Goal: Task Accomplishment & Management: Manage account settings

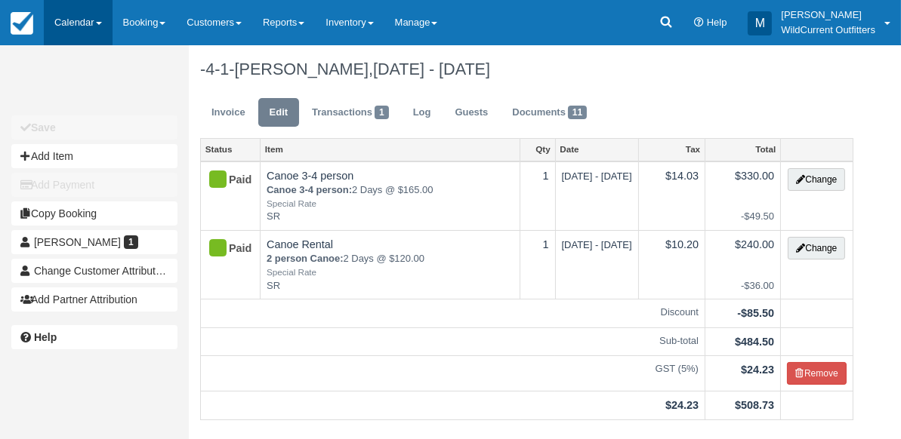
click at [73, 14] on link "Calendar" at bounding box center [78, 22] width 69 height 45
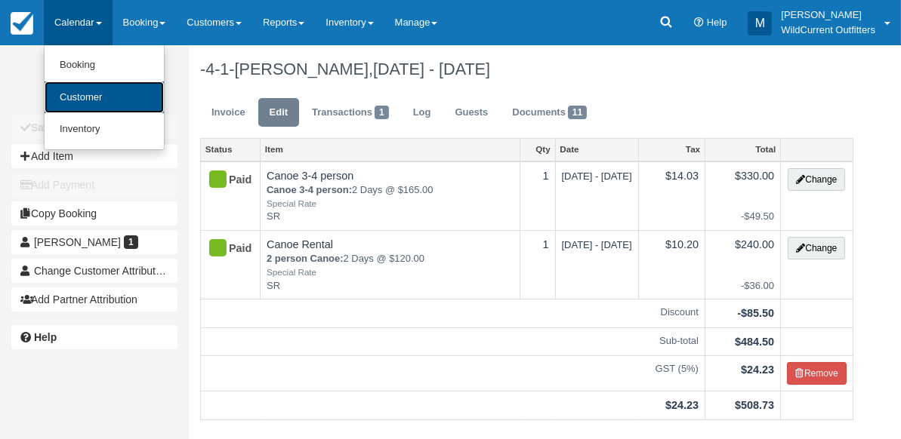
click at [66, 84] on link "Customer" at bounding box center [104, 98] width 119 height 32
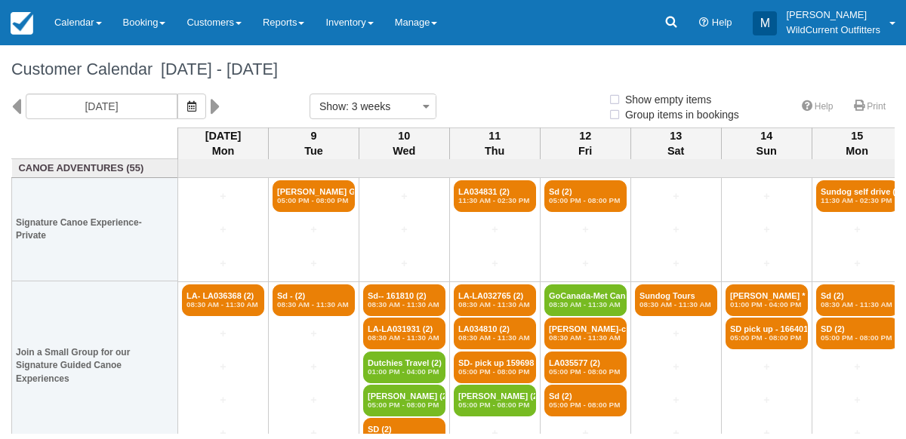
select select
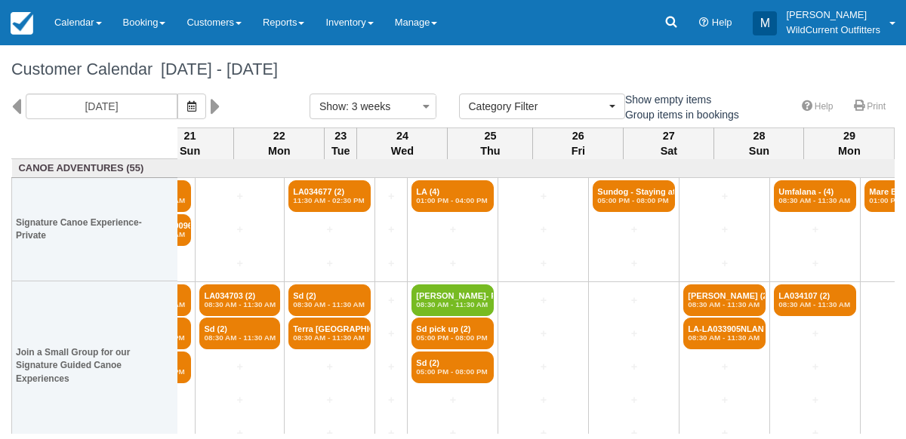
scroll to position [0, 1206]
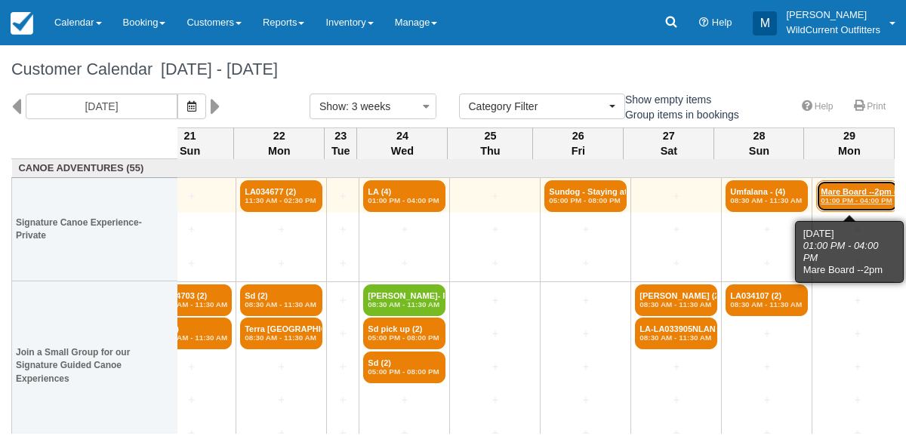
click at [824, 206] on link "Mare Board --2pm (4) 01:00 PM - 04:00 PM" at bounding box center [857, 196] width 82 height 32
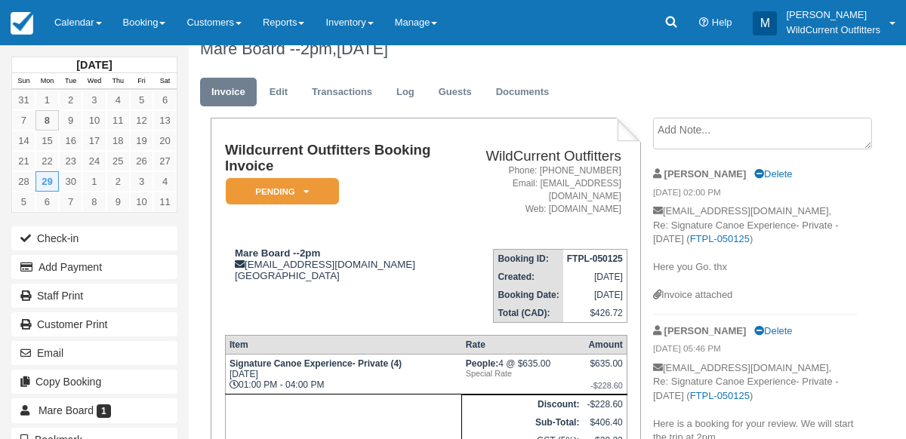
scroll to position [11, 0]
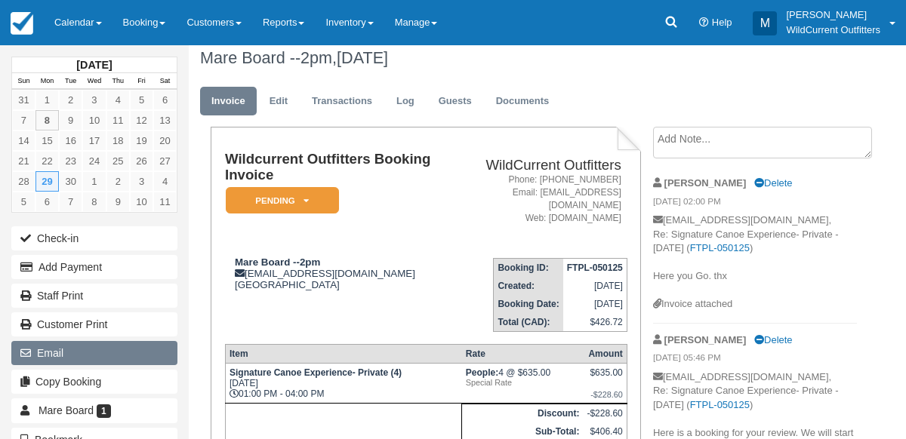
click at [72, 342] on button "Email" at bounding box center [94, 353] width 166 height 24
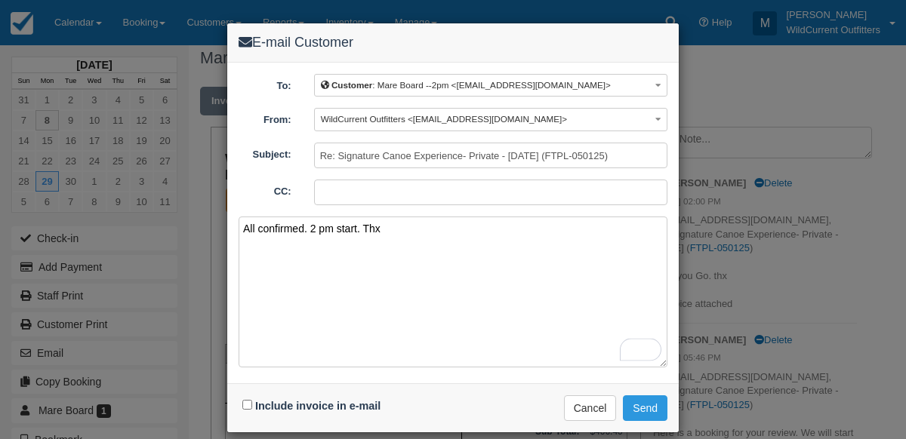
type textarea "All confirmed. 2 pm start. Thx"
click at [243, 401] on input "Include invoice in e-mail" at bounding box center [247, 405] width 10 height 10
checkbox input "true"
click at [638, 403] on button "Send" at bounding box center [645, 409] width 45 height 26
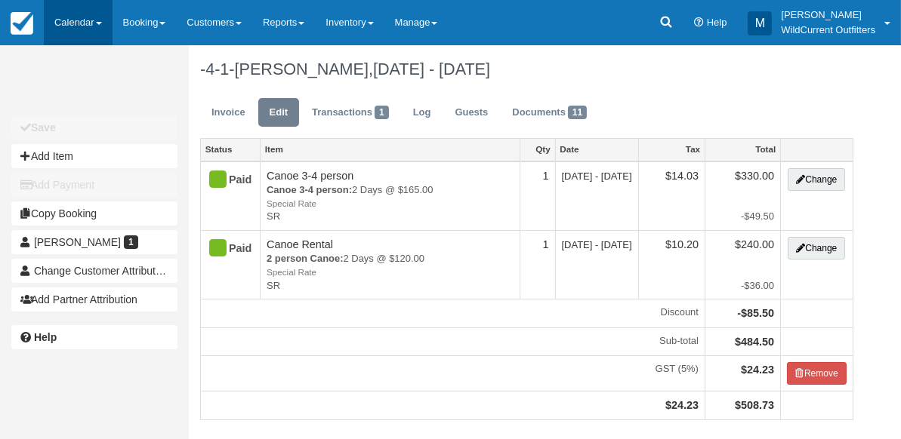
click at [94, 23] on link "Calendar" at bounding box center [78, 22] width 69 height 45
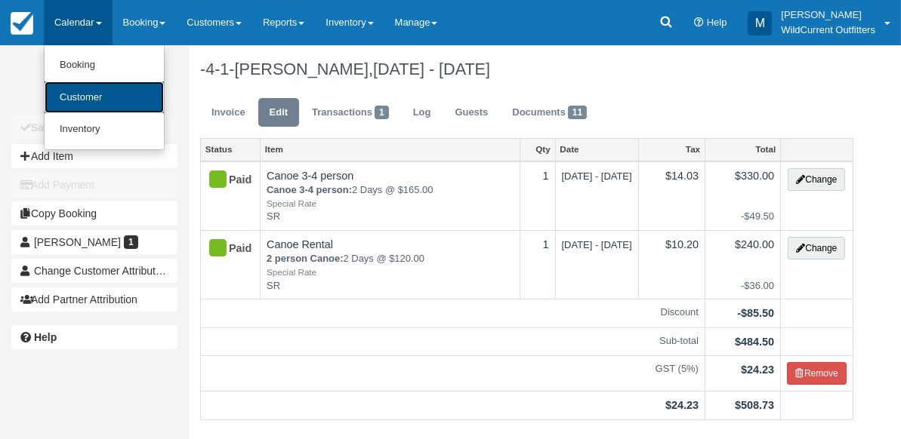
click at [88, 87] on link "Customer" at bounding box center [104, 98] width 119 height 32
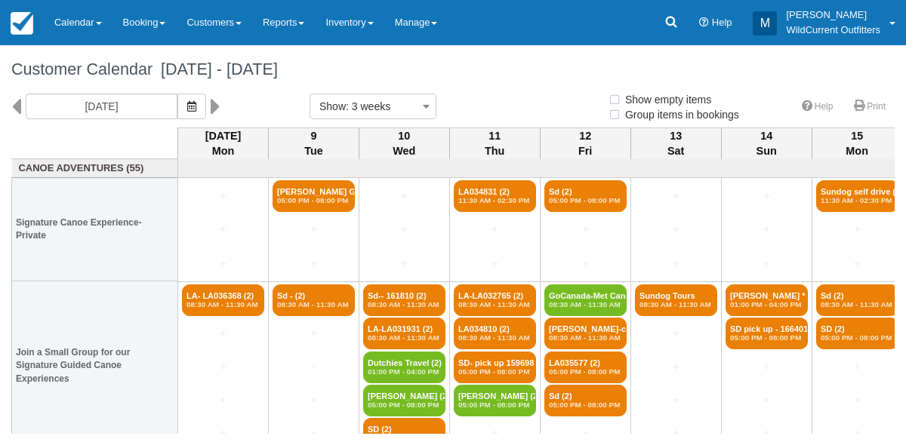
select select
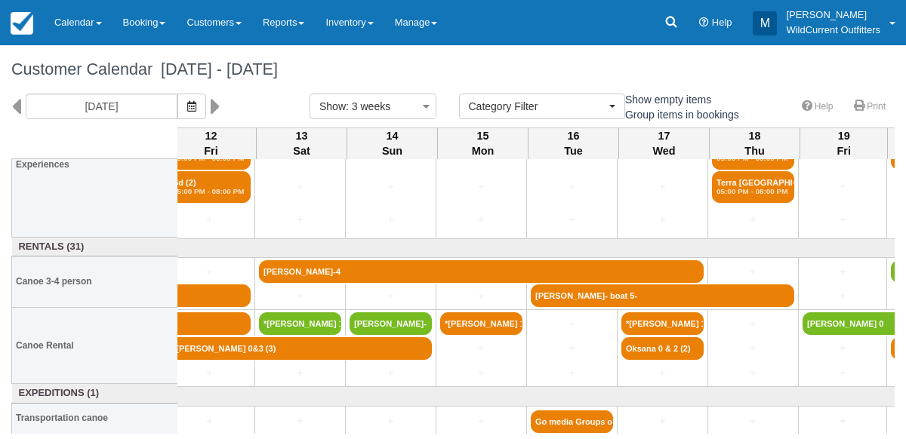
scroll to position [214, 385]
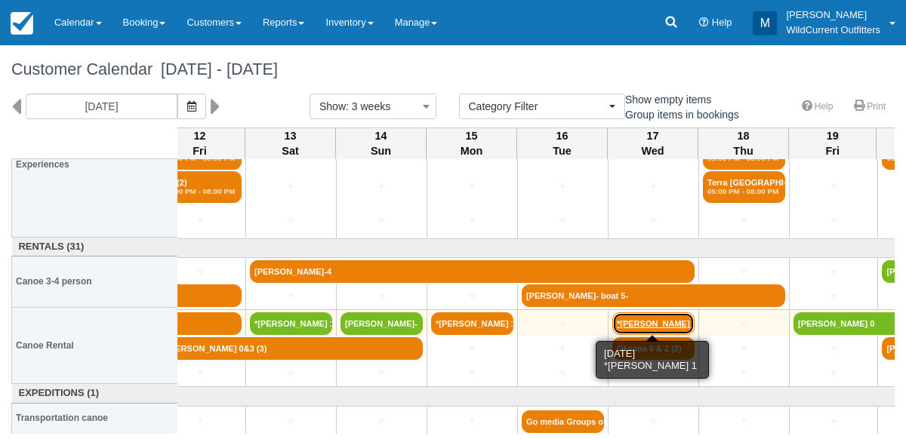
click at [652, 321] on link "*[PERSON_NAME] 1" at bounding box center [653, 324] width 82 height 23
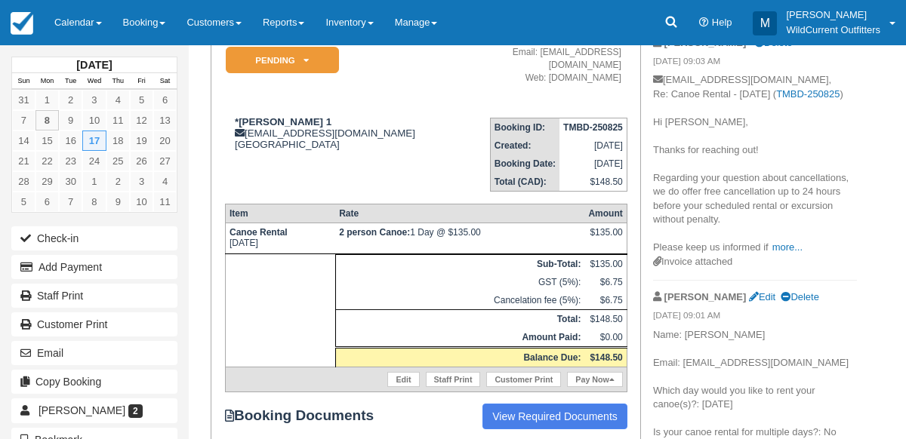
scroll to position [154, 0]
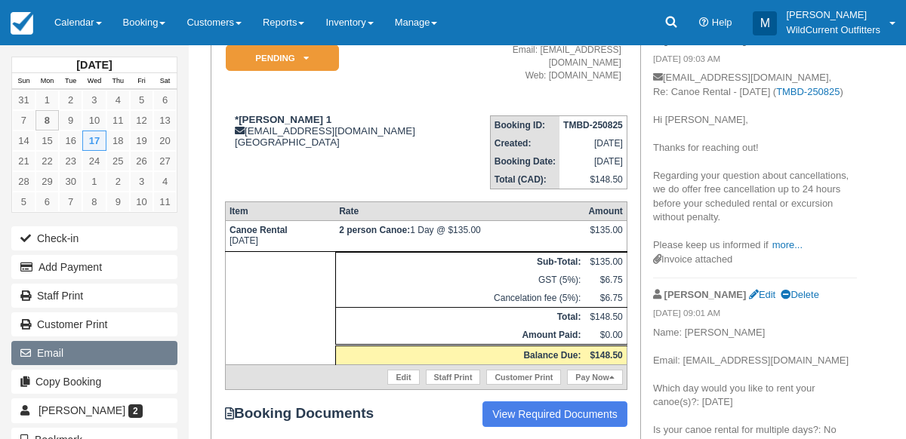
click at [51, 355] on button "Email" at bounding box center [94, 353] width 166 height 24
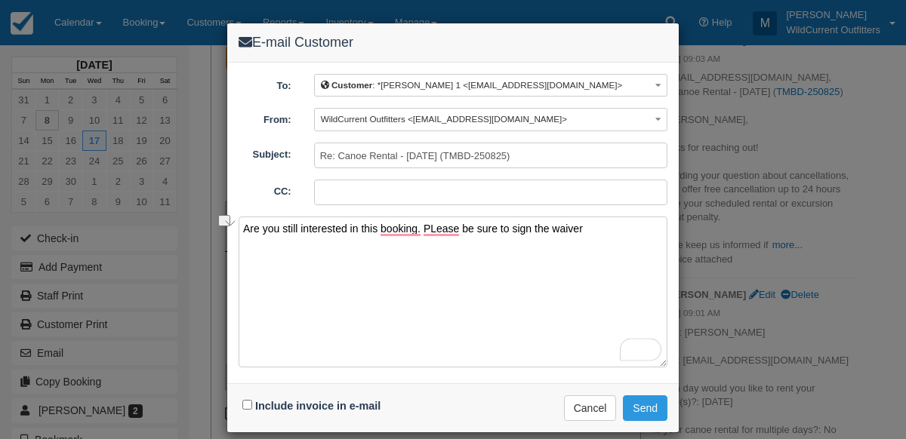
drag, startPoint x: 594, startPoint y: 233, endPoint x: 234, endPoint y: 228, distance: 360.1
click at [234, 228] on div "E-mail Customer To: Customer : *[PERSON_NAME] 1 <[EMAIL_ADDRESS][DOMAIN_NAME]> …" at bounding box center [453, 219] width 906 height 439
type textarea "Are you still interested in this booking. PLease be sure to sign the waiver"
click at [245, 400] on input "Include invoice in e-mail" at bounding box center [247, 405] width 10 height 10
checkbox input "true"
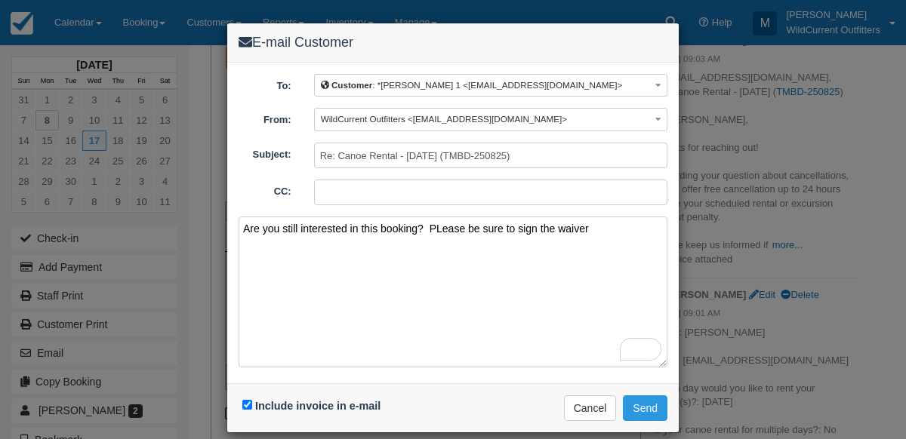
click at [591, 238] on textarea "Are you still interested in this booking? PLease be sure to sign the waiver" at bounding box center [453, 292] width 429 height 151
drag, startPoint x: 393, startPoint y: 237, endPoint x: 236, endPoint y: 218, distance: 158.9
click at [236, 218] on div "To: Customer : *CHRISTIAN Boulay 1 <cboulay2010@hotmail.fr> Customer : *CHRISTI…" at bounding box center [452, 223] width 451 height 321
type textarea "Are you still interested in this booking? PLease be sure to sign the waiver and…"
paste textarea "Hi Christian, Are you still interested in this booking? Please be sure to sign …"
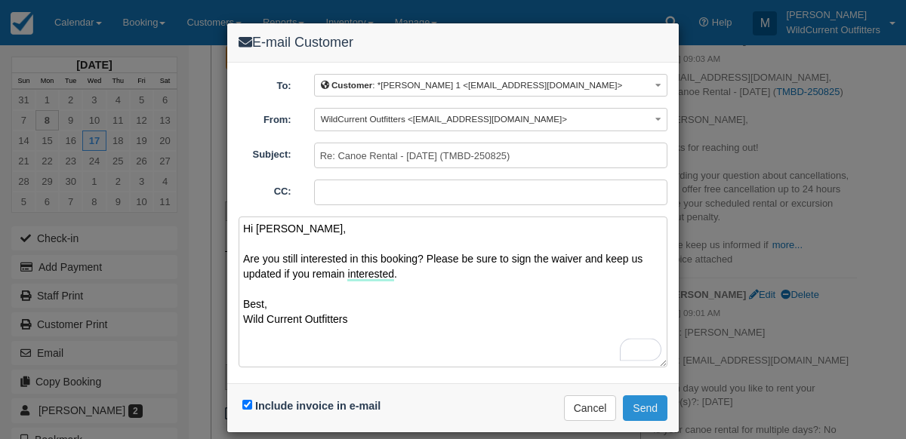
type textarea "Hi Christian, Are you still interested in this booking? Please be sure to sign …"
click at [642, 409] on button "Send" at bounding box center [645, 409] width 45 height 26
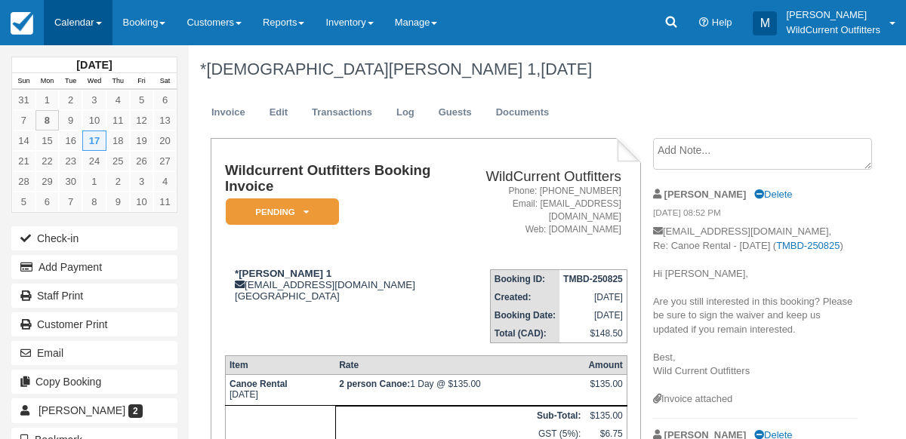
click at [67, 26] on link "Calendar" at bounding box center [78, 22] width 69 height 45
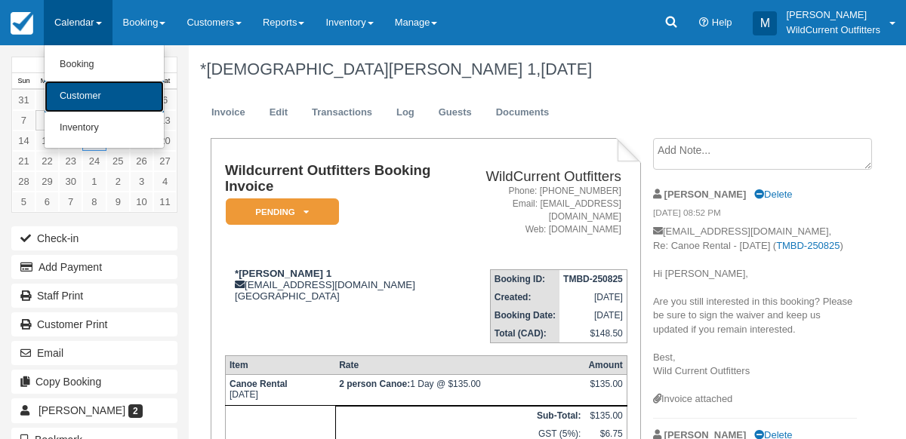
click at [72, 88] on link "Customer" at bounding box center [104, 97] width 119 height 32
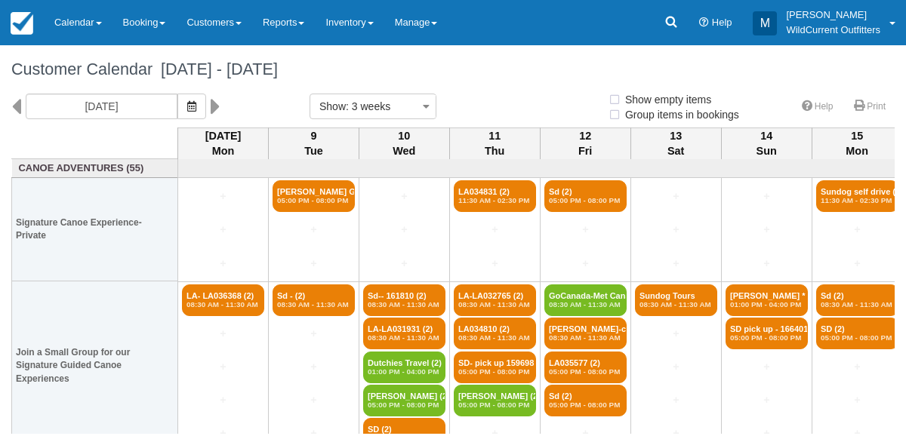
select select
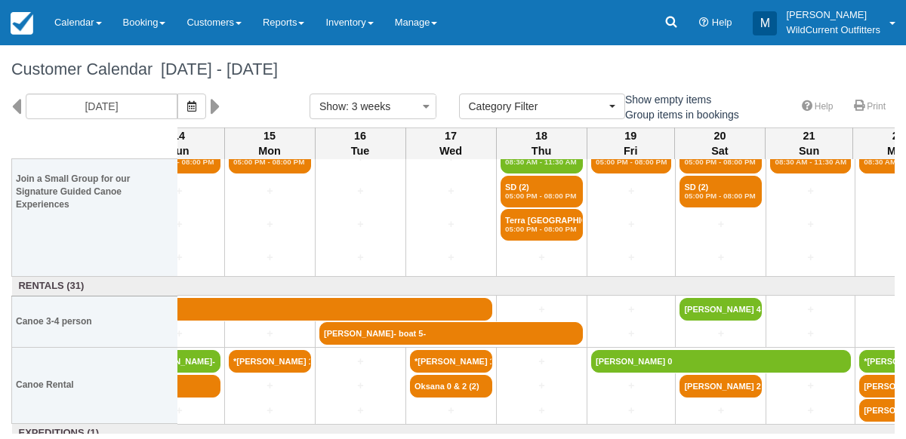
scroll to position [177, 587]
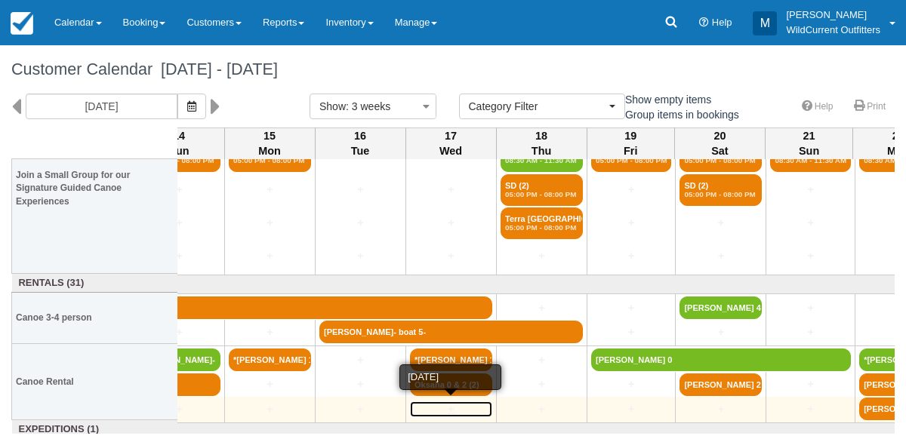
click at [445, 405] on link "+" at bounding box center [451, 410] width 82 height 16
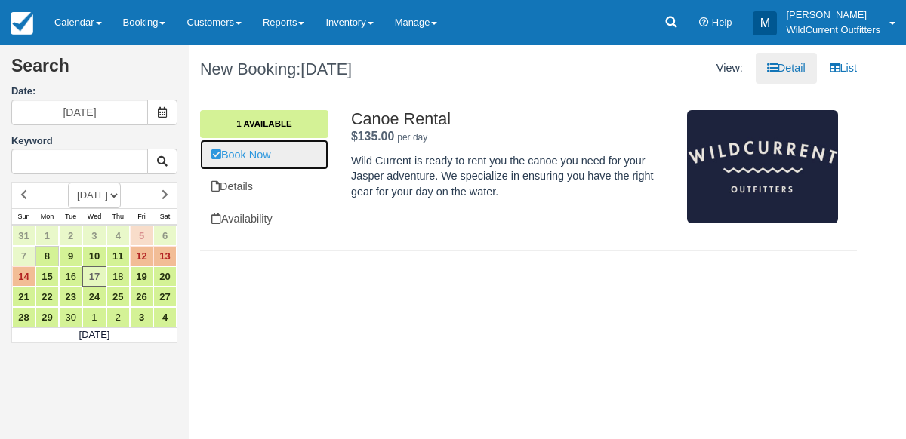
click at [270, 149] on link "Book Now" at bounding box center [264, 155] width 128 height 31
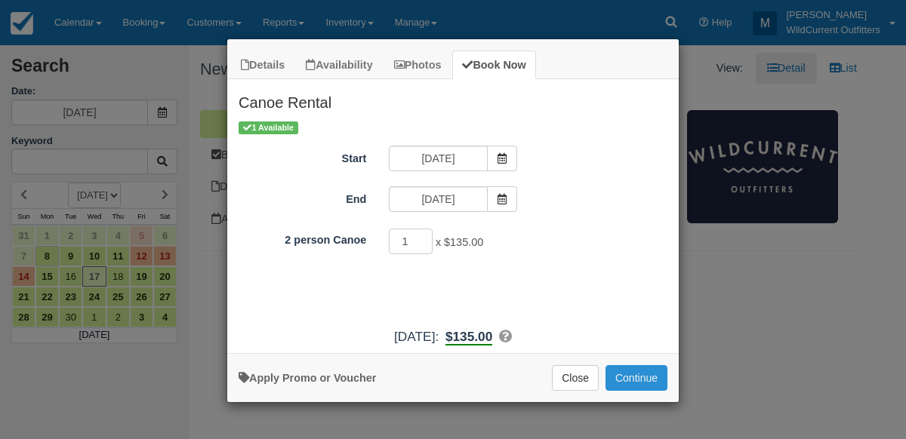
click at [624, 374] on button "Continue" at bounding box center [636, 378] width 62 height 26
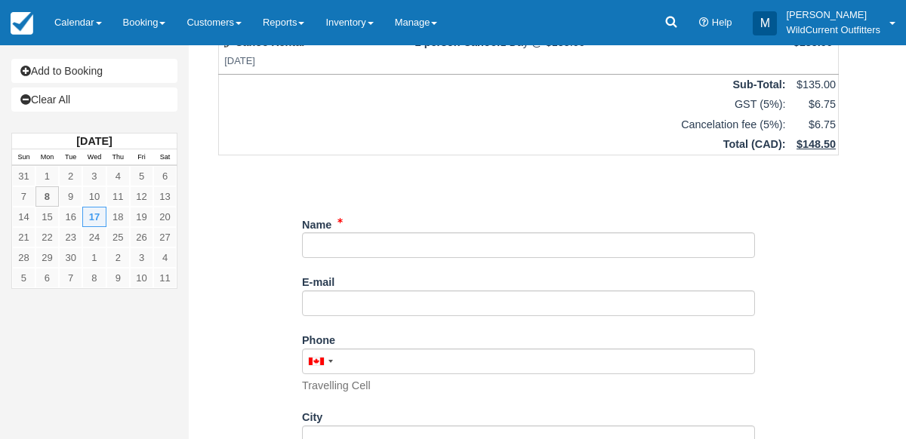
scroll to position [330, 0]
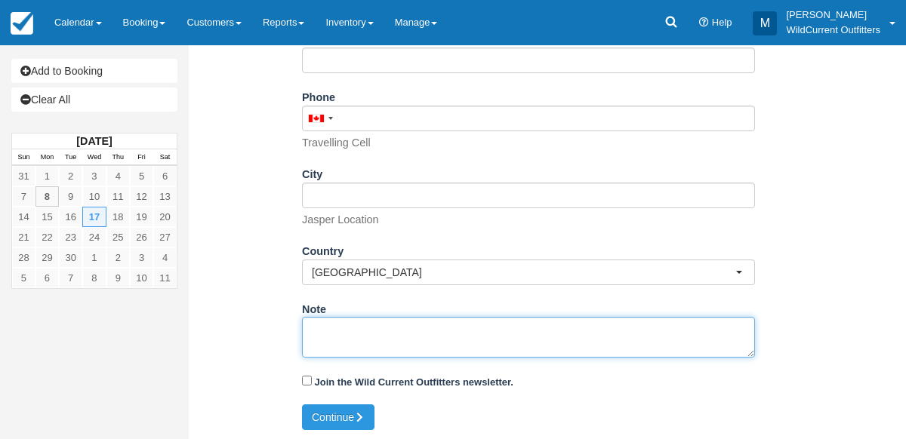
click at [390, 328] on textarea "Note" at bounding box center [528, 337] width 453 height 41
paste textarea "Name: Emma Kok Email: kokemma99@gmail.com Which day would you like to rent your…"
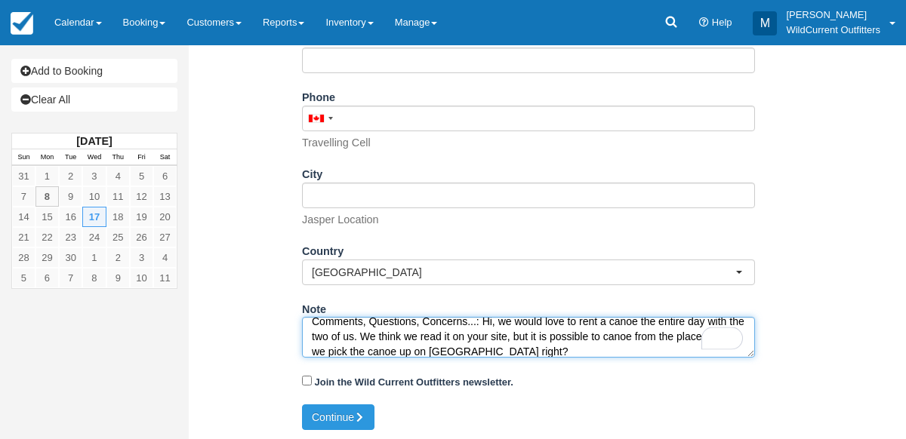
type textarea "Name: Emma Kok Email: kokemma99@gmail.com Which day would you like to rent your…"
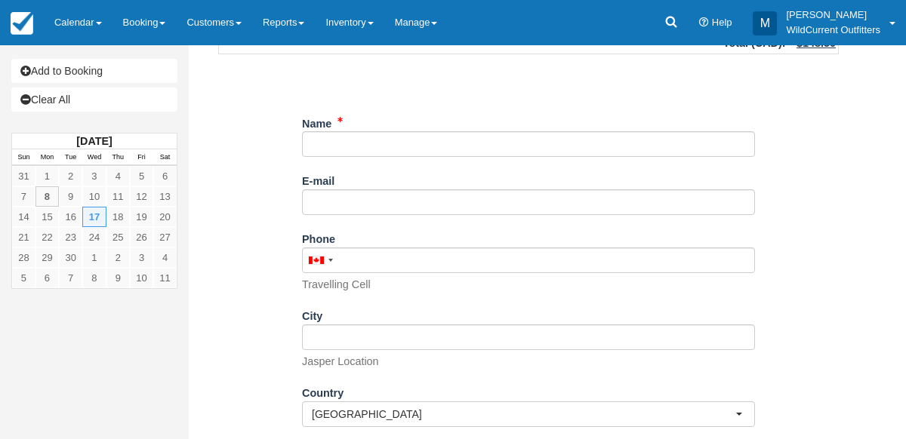
scroll to position [187, 0]
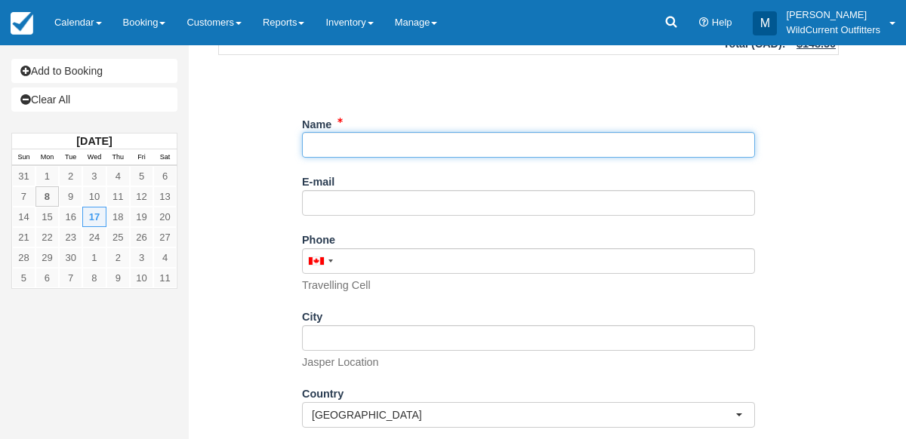
click at [366, 145] on input "Name" at bounding box center [528, 145] width 453 height 26
paste input "Emma Kok"
type input "Emma Kok"
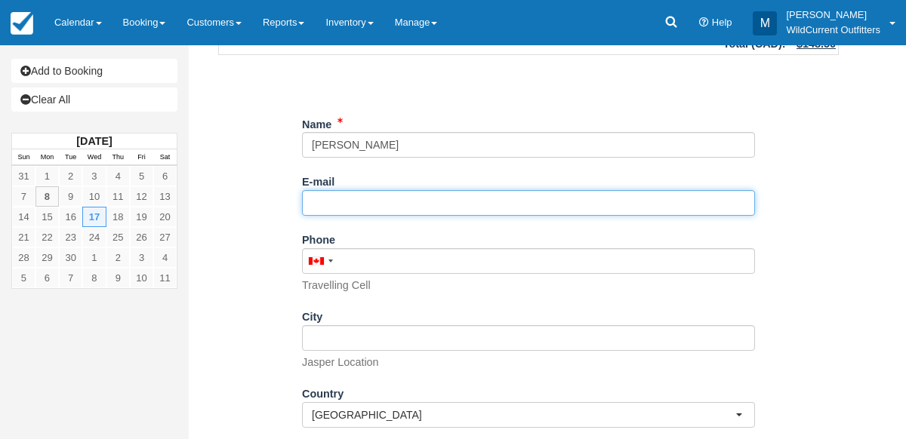
click at [355, 209] on input "E-mail" at bounding box center [528, 203] width 453 height 26
paste input "kokemma99@gmail.com"
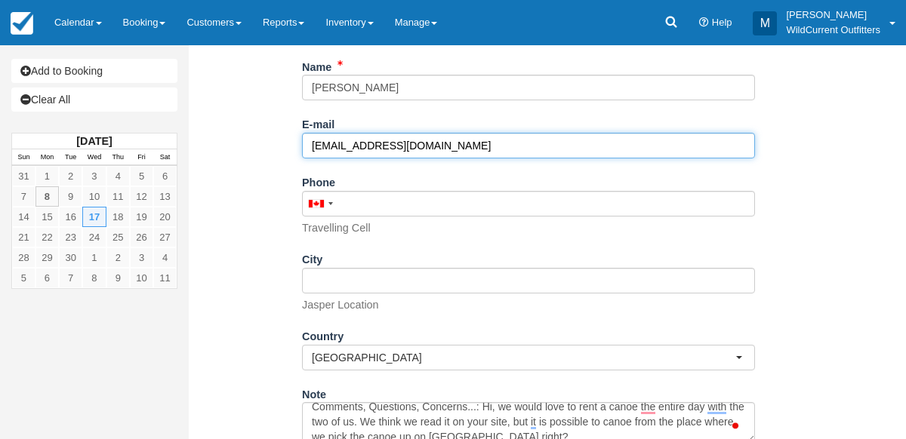
scroll to position [330, 0]
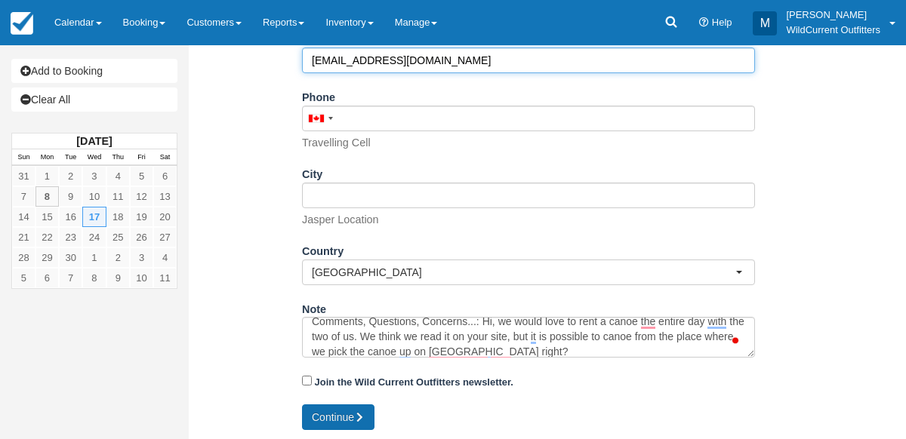
type input "[EMAIL_ADDRESS][DOMAIN_NAME]"
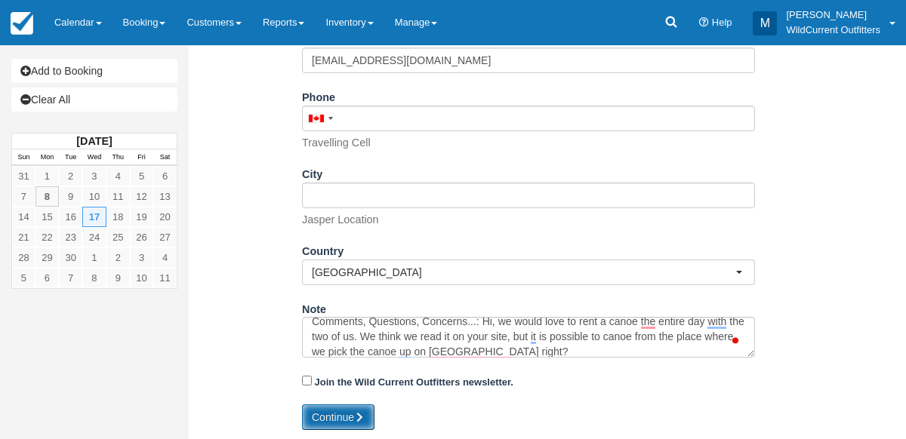
click at [347, 408] on button "Continue" at bounding box center [338, 418] width 72 height 26
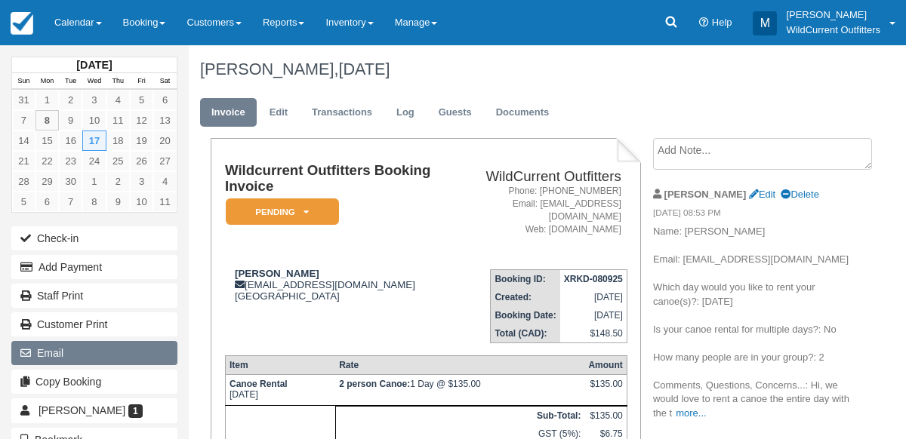
click at [45, 346] on button "Email" at bounding box center [94, 353] width 166 height 24
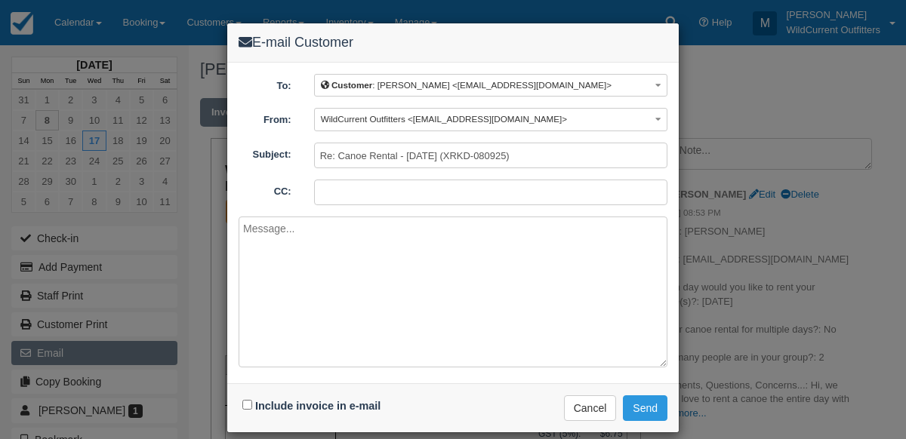
paste textarea "Hi [PERSON_NAME], We've sent a booking confirmation for your review. To answer …"
type textarea "Hi [PERSON_NAME], We've sent a booking confirmation for your review. To answer …"
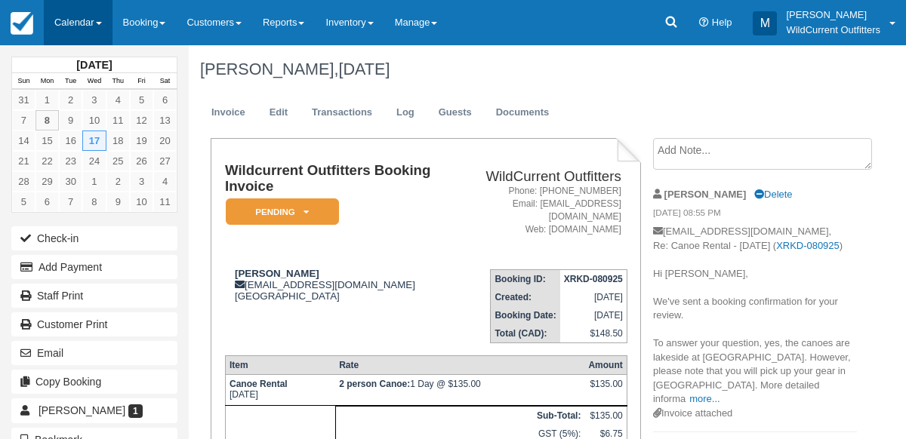
click at [81, 18] on link "Calendar" at bounding box center [78, 22] width 69 height 45
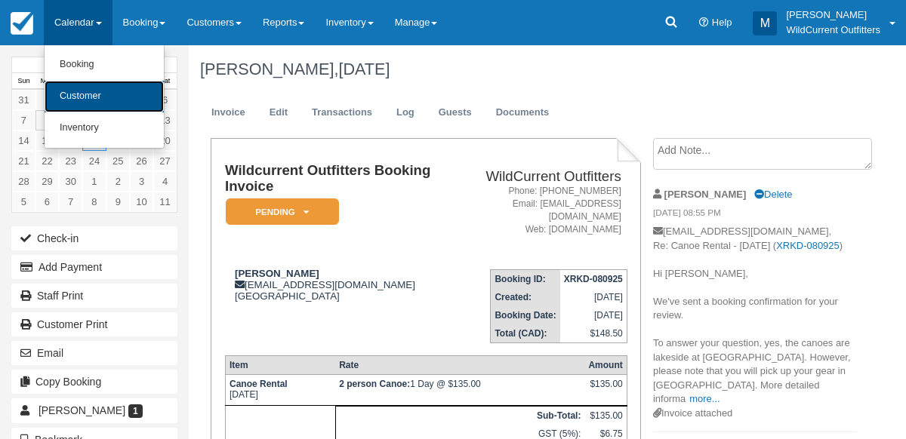
click at [70, 97] on link "Customer" at bounding box center [104, 97] width 119 height 32
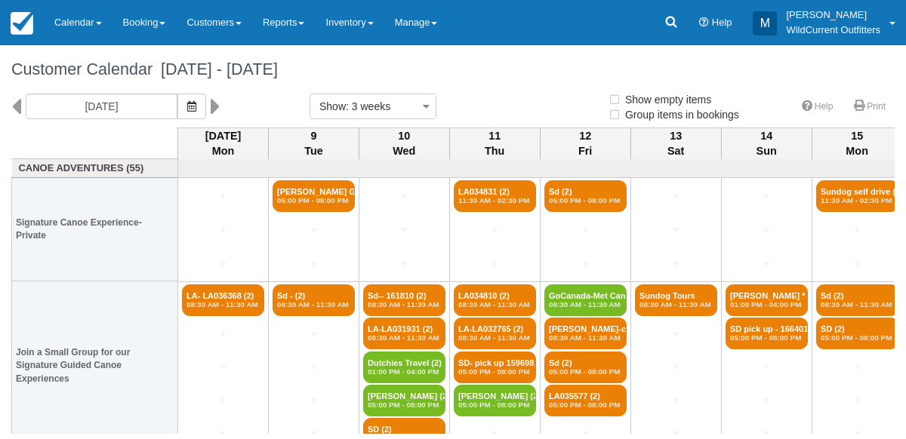
select select
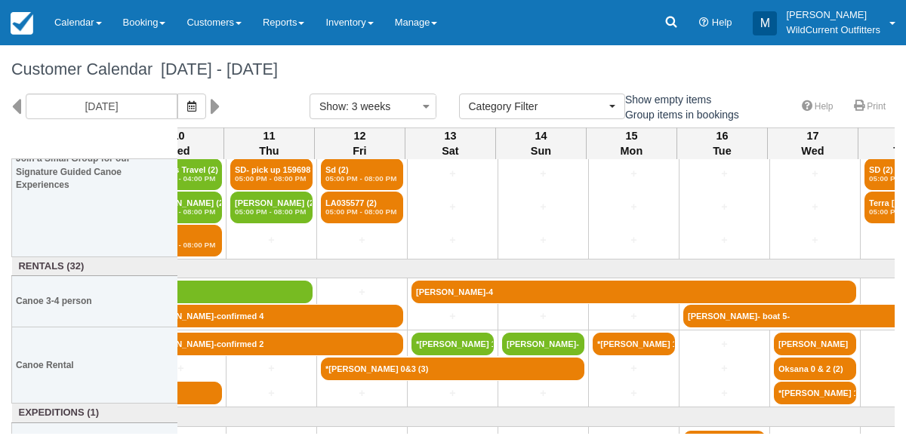
scroll to position [193, 227]
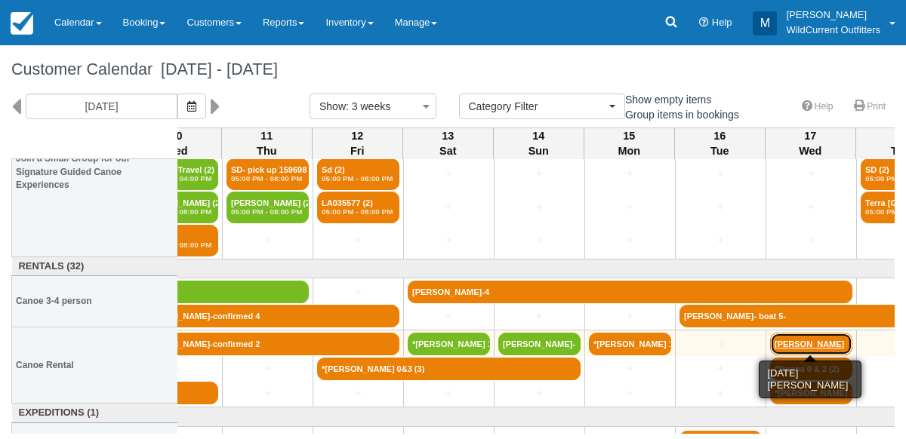
click at [788, 341] on link "[PERSON_NAME]" at bounding box center [811, 344] width 82 height 23
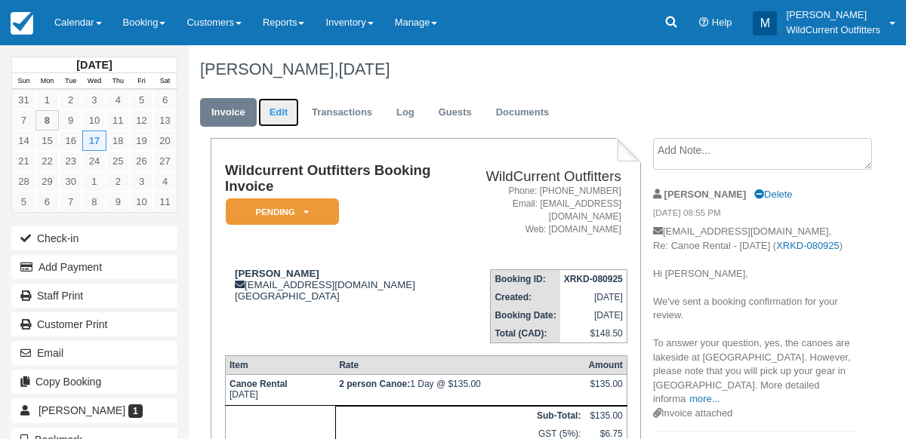
click at [274, 119] on link "Edit" at bounding box center [278, 112] width 41 height 29
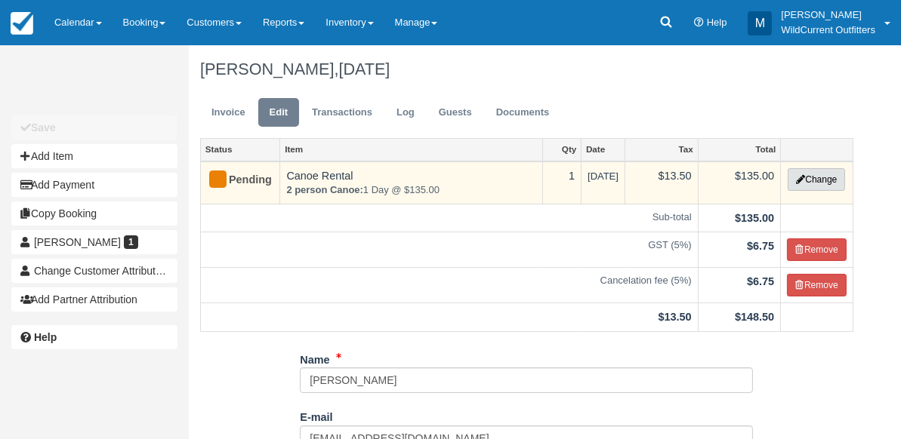
click at [812, 180] on button "Change" at bounding box center [815, 179] width 57 height 23
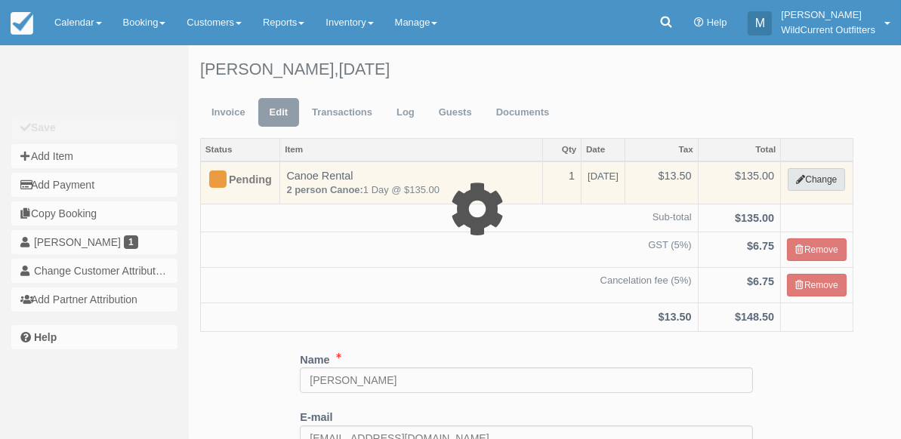
select select "7"
type input "135.00"
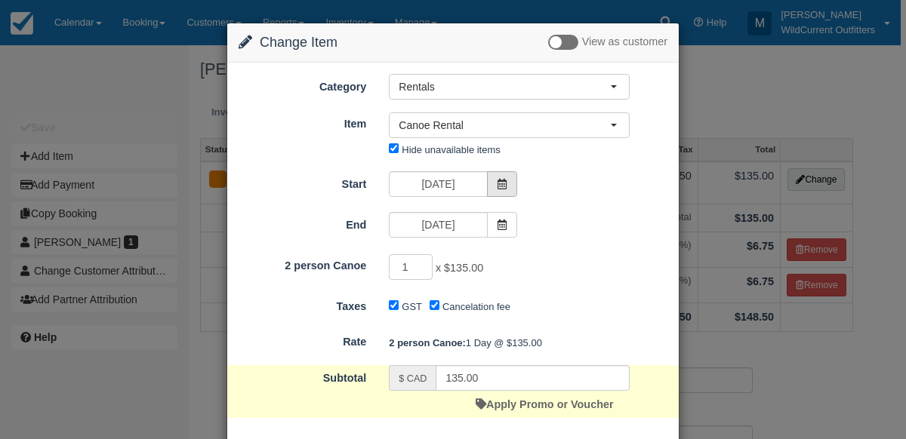
click at [500, 179] on icon at bounding box center [502, 184] width 11 height 11
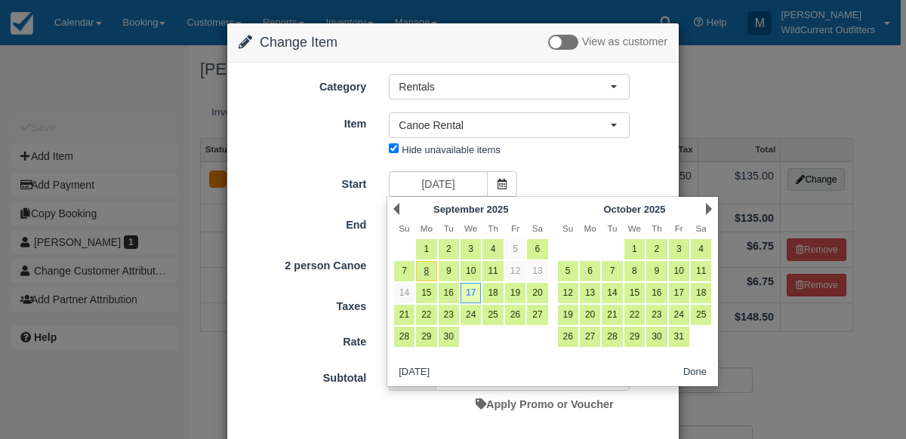
click at [716, 93] on div "Change Item Add Item View as customer Category Rentals Canoe Adventures Gift Ce…" at bounding box center [453, 219] width 906 height 439
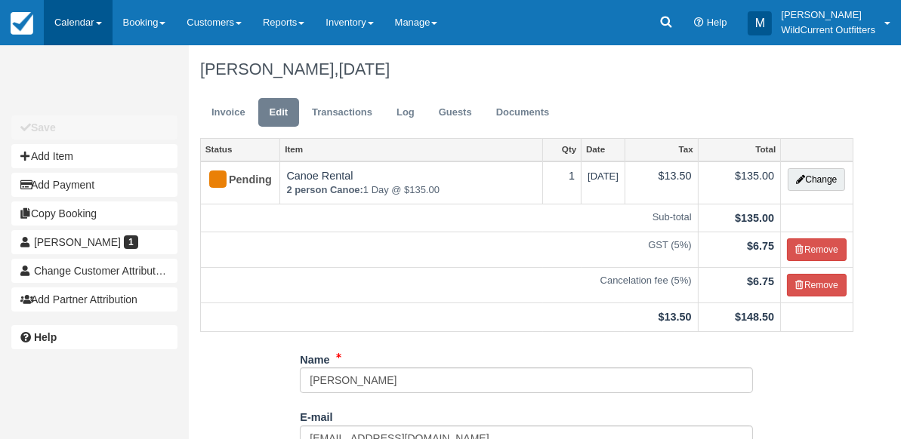
click at [57, 14] on link "Calendar" at bounding box center [78, 22] width 69 height 45
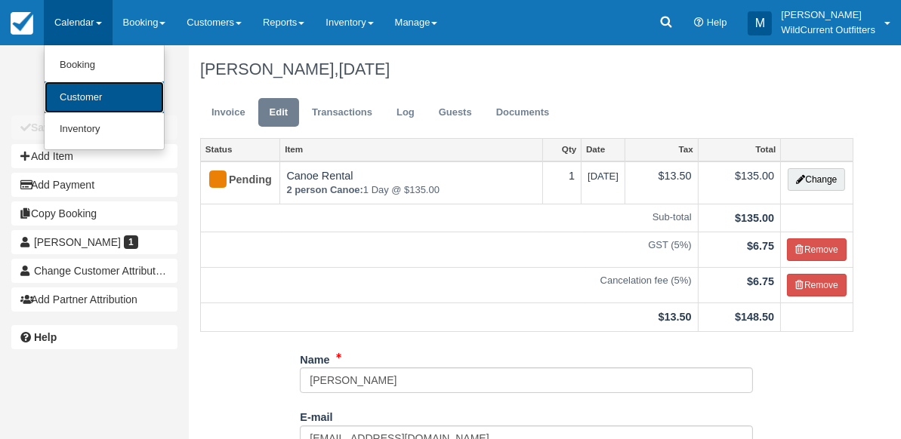
click at [74, 93] on link "Customer" at bounding box center [104, 98] width 119 height 32
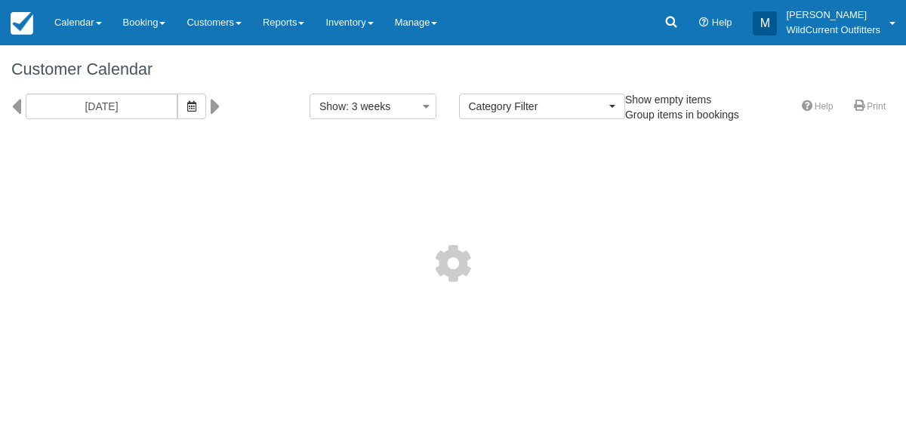
select select
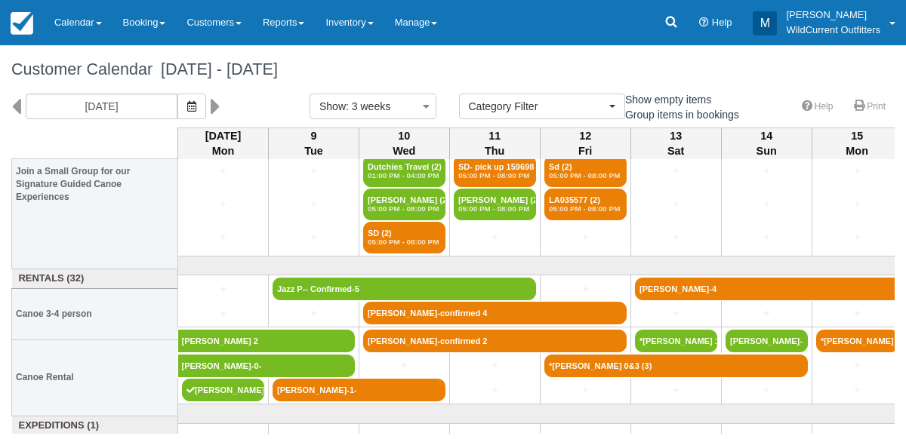
scroll to position [199, 0]
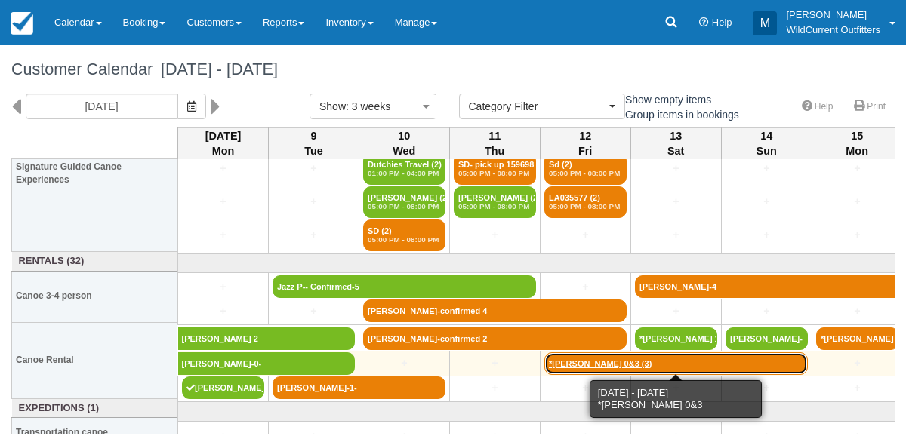
click at [611, 362] on link "*Jennifer Kaptein 0&3 (3)" at bounding box center [675, 364] width 263 height 23
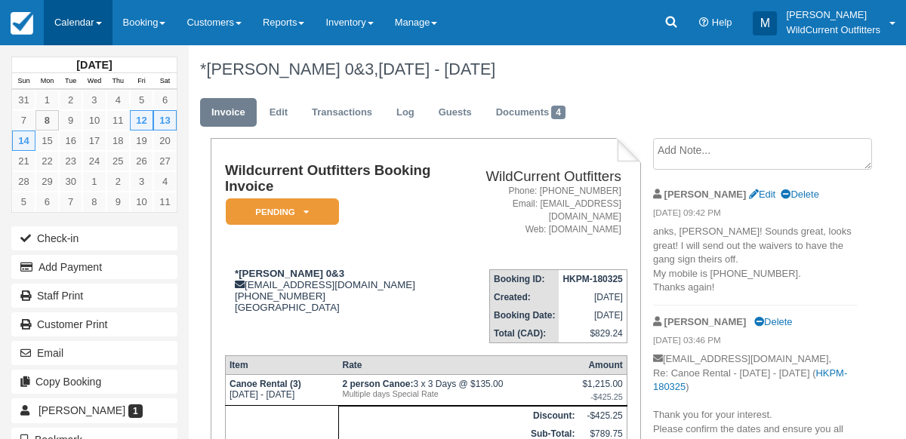
click at [72, 16] on link "Calendar" at bounding box center [78, 22] width 69 height 45
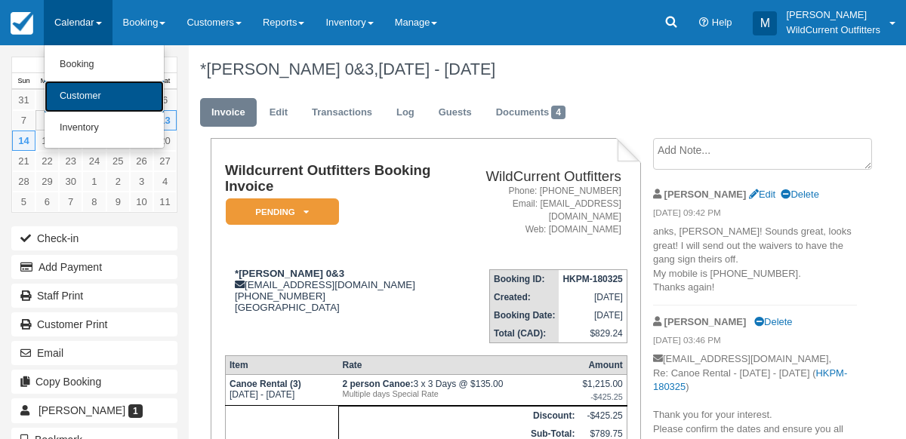
click at [69, 87] on link "Customer" at bounding box center [104, 97] width 119 height 32
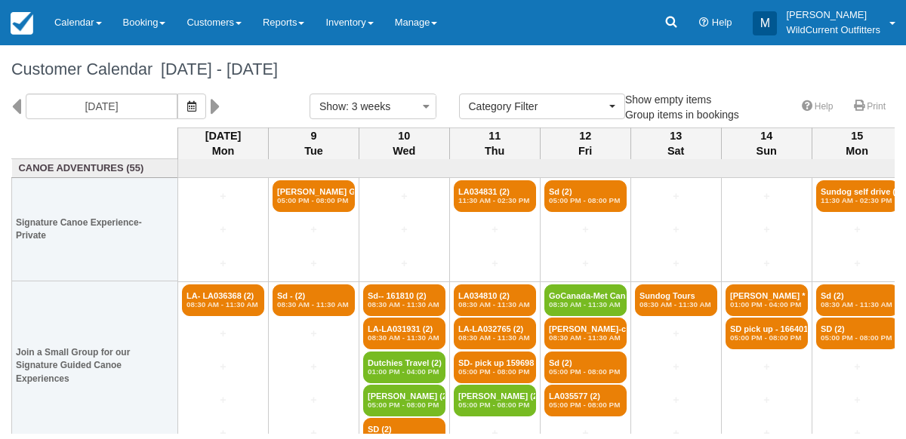
select select
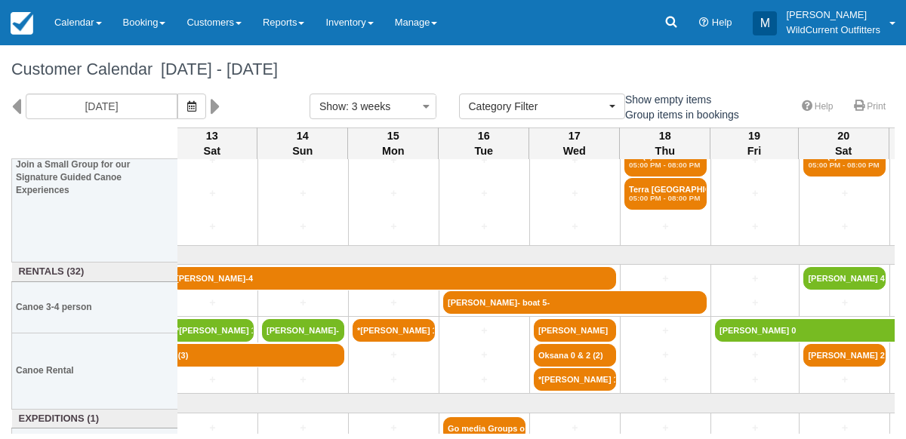
scroll to position [214, 464]
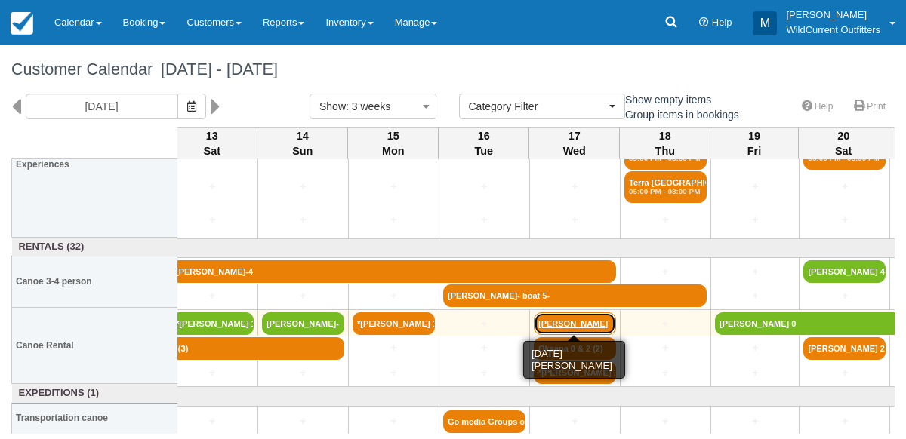
click at [569, 320] on link "[PERSON_NAME]" at bounding box center [575, 324] width 82 height 23
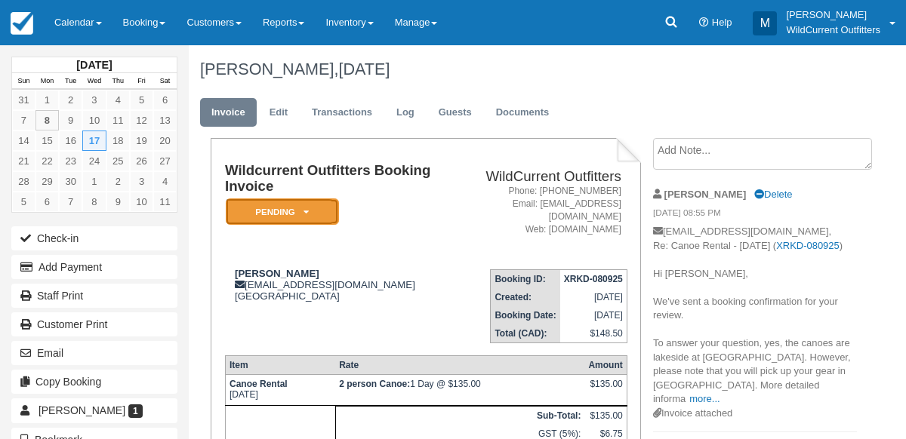
click at [303, 203] on em "Pending" at bounding box center [282, 212] width 113 height 26
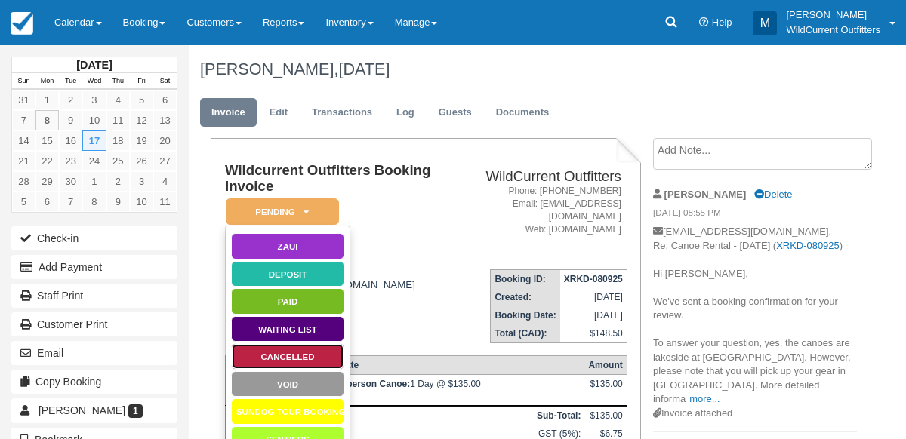
click at [288, 359] on link "Cancelled" at bounding box center [287, 356] width 113 height 26
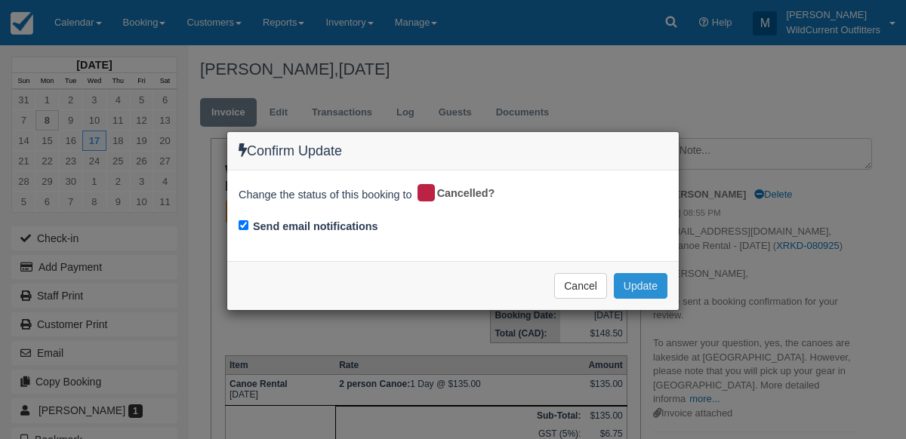
click at [655, 292] on button "Update" at bounding box center [641, 286] width 54 height 26
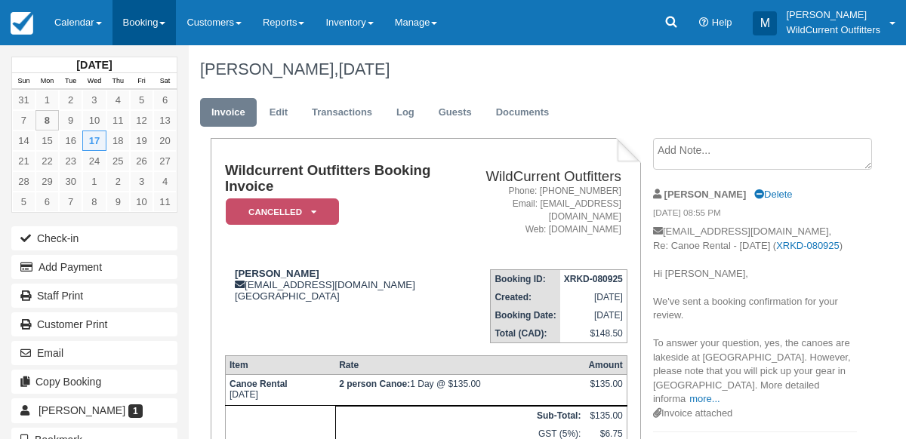
click at [146, 21] on link "Booking" at bounding box center [144, 22] width 64 height 45
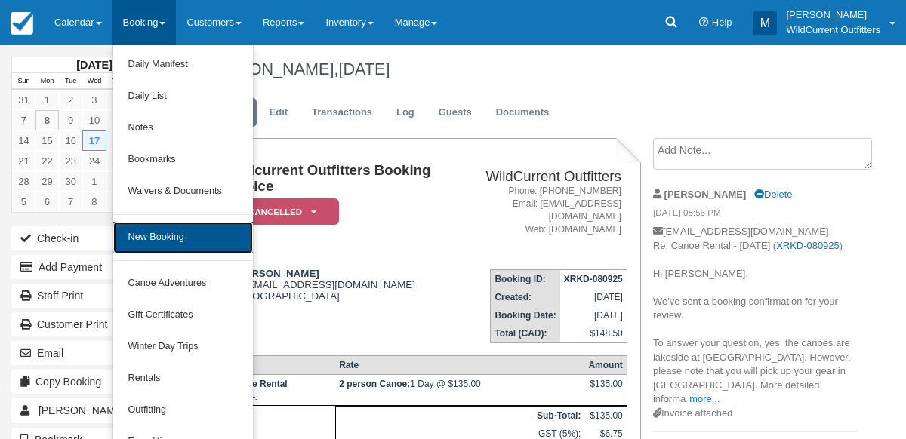
click at [146, 233] on link "New Booking" at bounding box center [183, 238] width 140 height 32
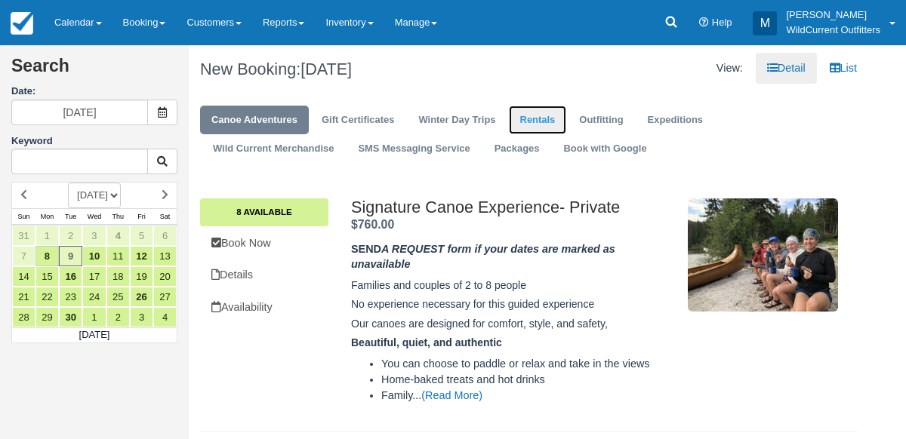
click at [534, 109] on link "Rentals" at bounding box center [538, 120] width 58 height 29
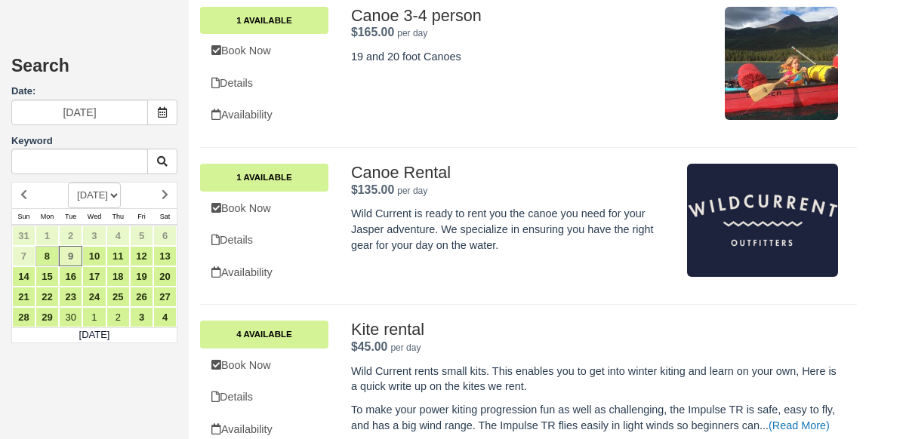
scroll to position [532, 0]
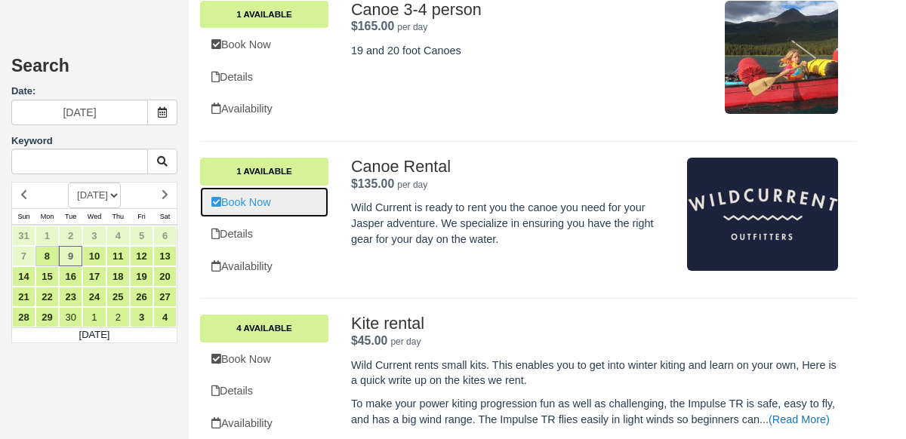
click at [285, 195] on link "Book Now" at bounding box center [264, 202] width 128 height 31
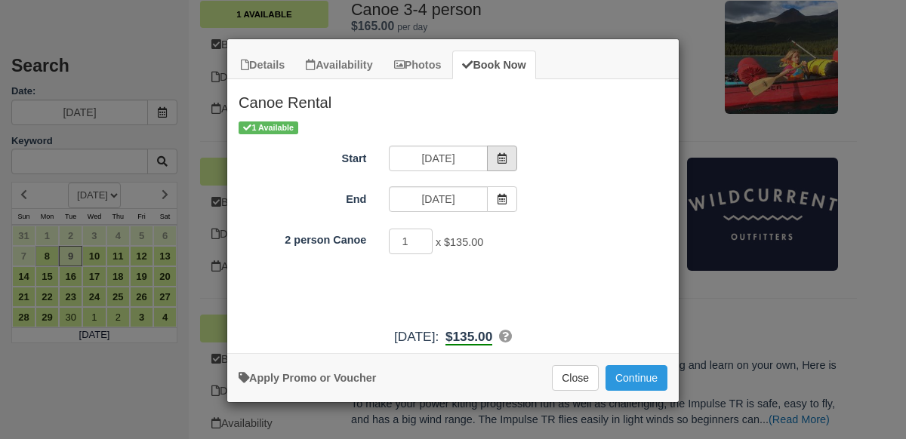
click at [494, 158] on span "Item Modal" at bounding box center [502, 159] width 30 height 26
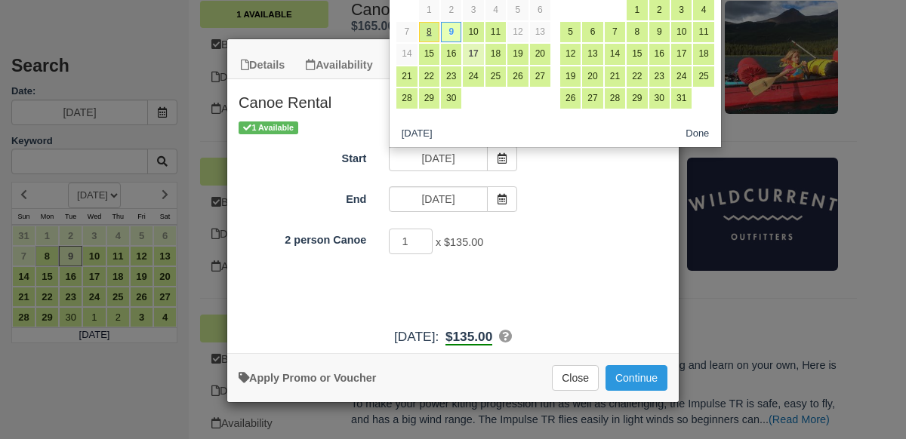
click at [467, 47] on link "17" at bounding box center [473, 54] width 20 height 20
type input "09/17/25"
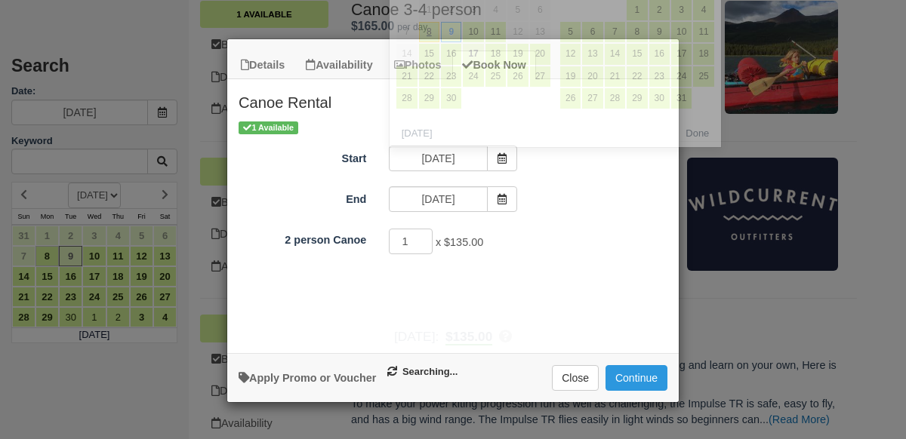
type input "09/17/25"
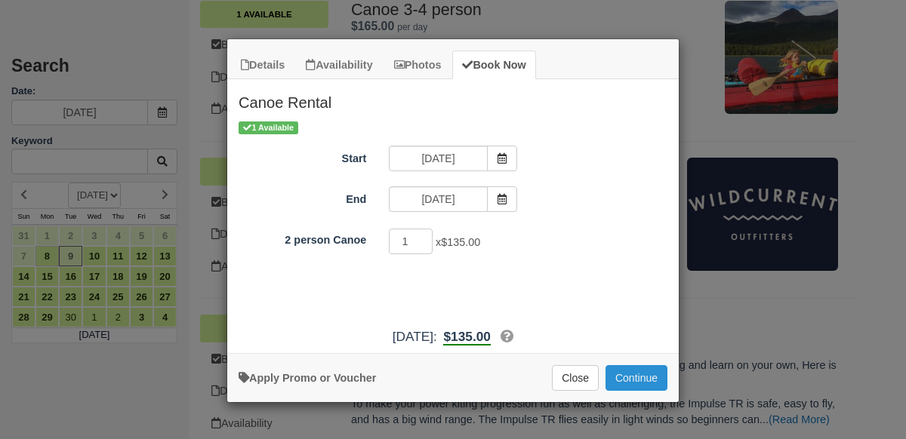
click at [625, 372] on button "Continue" at bounding box center [636, 378] width 62 height 26
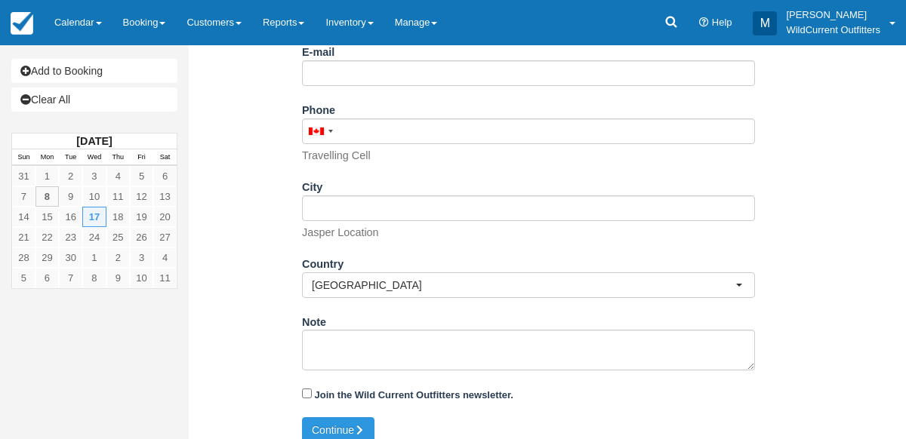
scroll to position [330, 0]
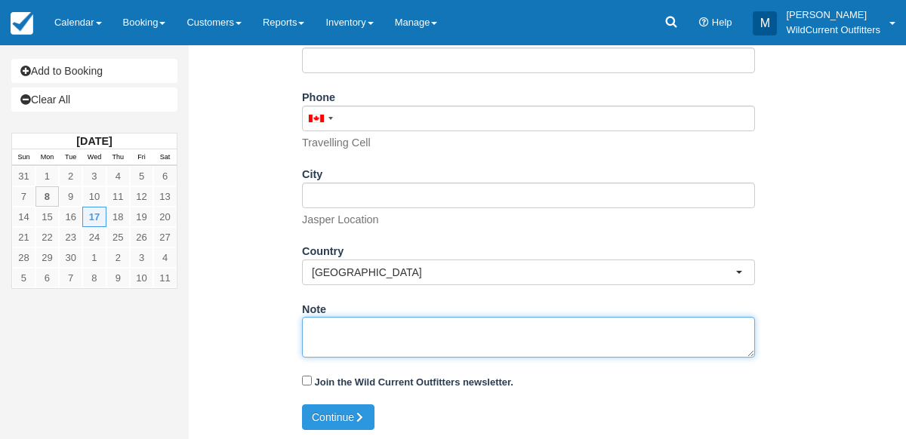
click at [426, 331] on textarea "Note" at bounding box center [528, 337] width 453 height 41
paste textarea "Name: [PERSON_NAME] Email: [EMAIL_ADDRESS][DOMAIN_NAME] Which day would you lik…"
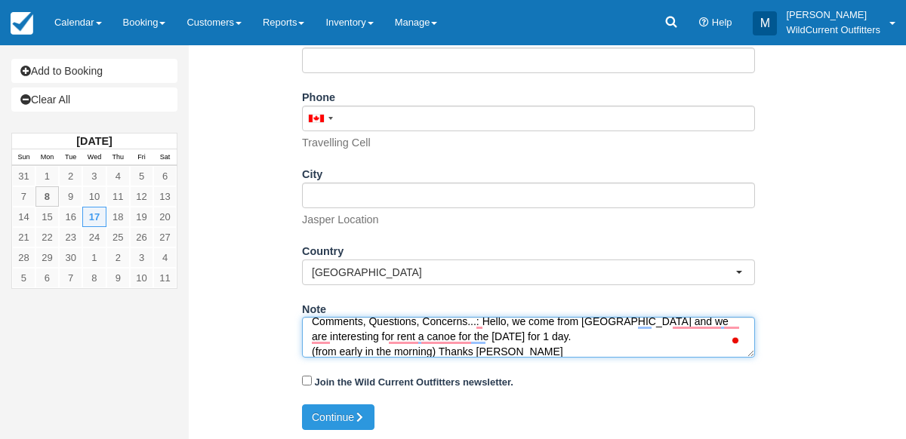
type textarea "Name: [PERSON_NAME] Email: [EMAIL_ADDRESS][DOMAIN_NAME] Which day would you lik…"
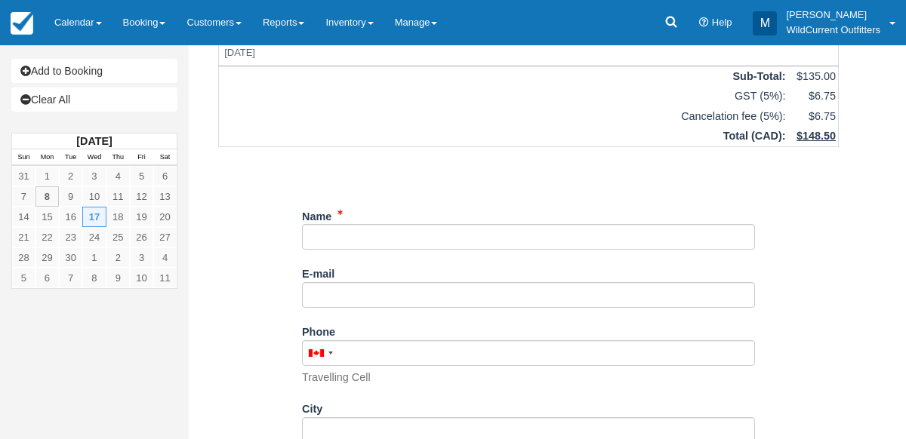
scroll to position [92, 0]
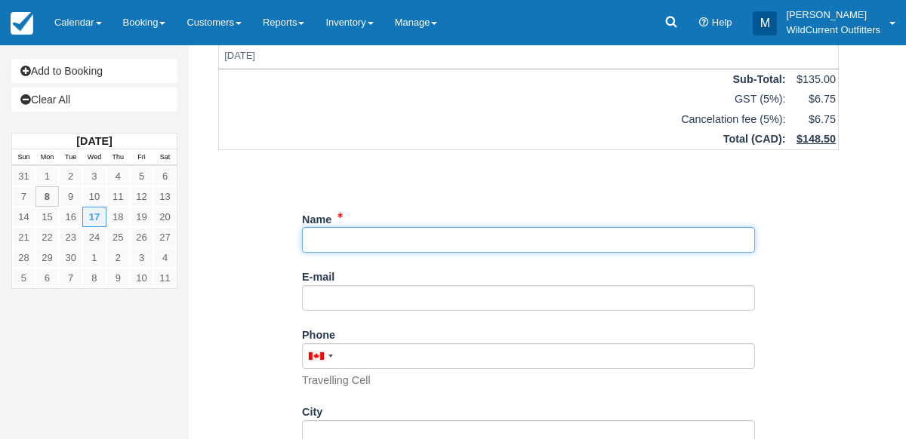
click at [354, 231] on input "Name" at bounding box center [528, 240] width 453 height 26
paste input "[PERSON_NAME]"
type input "[PERSON_NAME]"
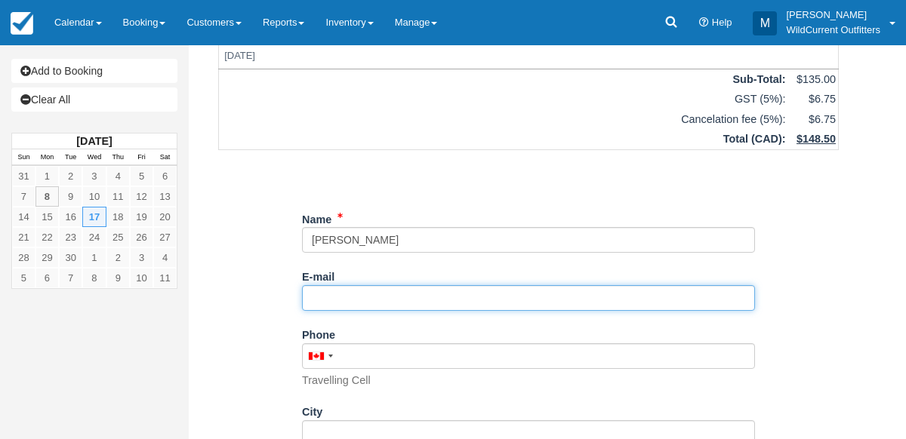
click at [365, 309] on input "E-mail" at bounding box center [528, 298] width 453 height 26
paste input "breinert@wanadoo.fr"
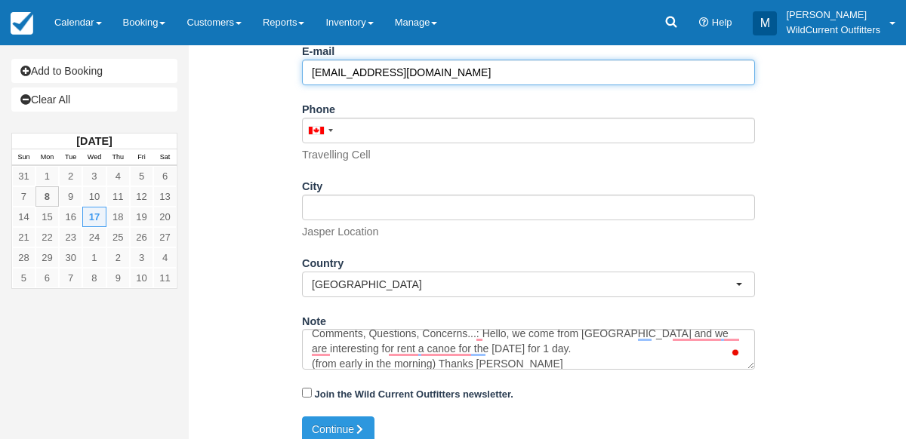
scroll to position [330, 0]
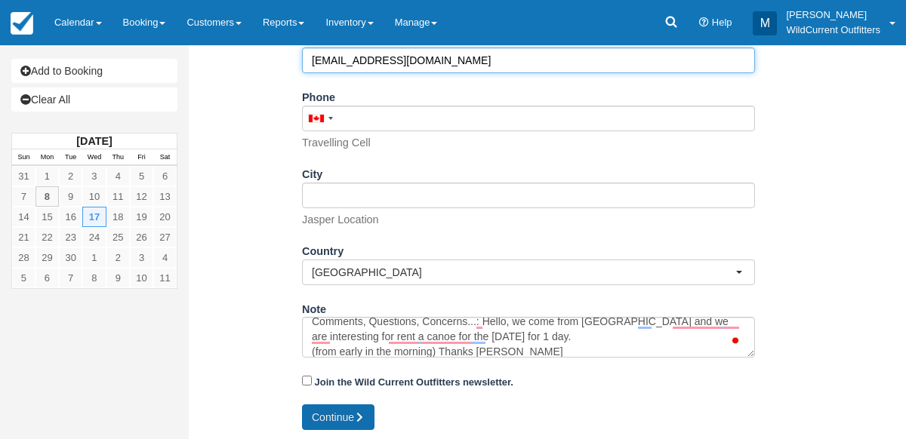
type input "breinert@wanadoo.fr"
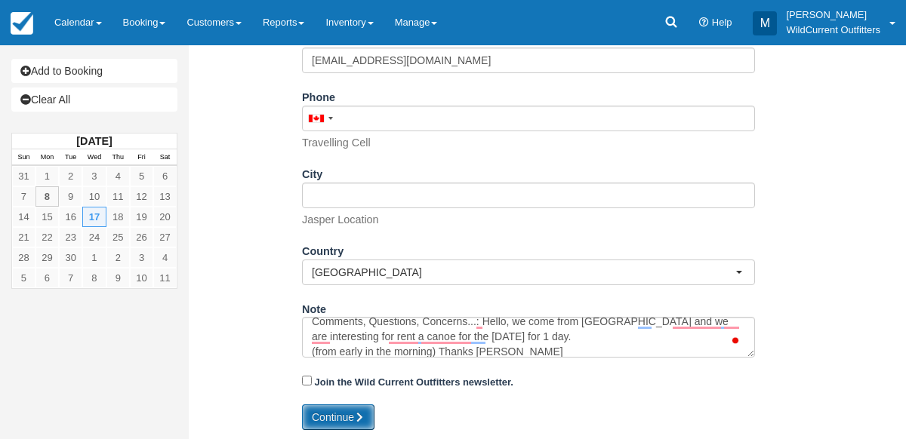
click at [329, 418] on button "Continue" at bounding box center [338, 418] width 72 height 26
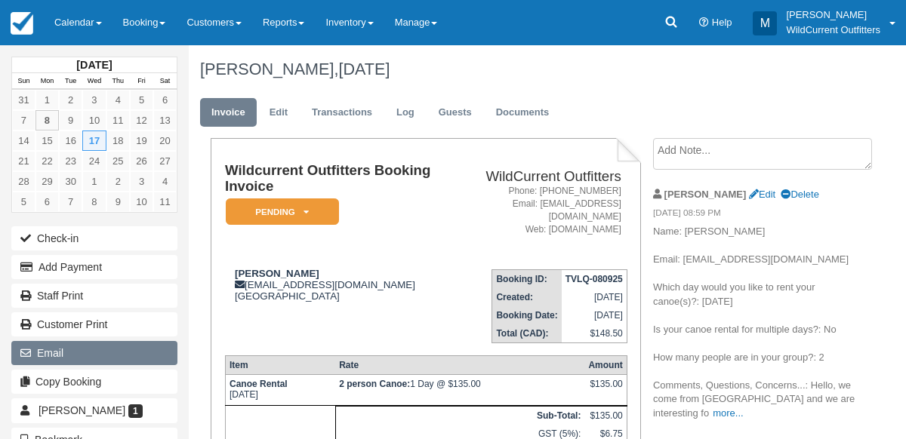
click at [39, 347] on button "Email" at bounding box center [94, 353] width 166 height 24
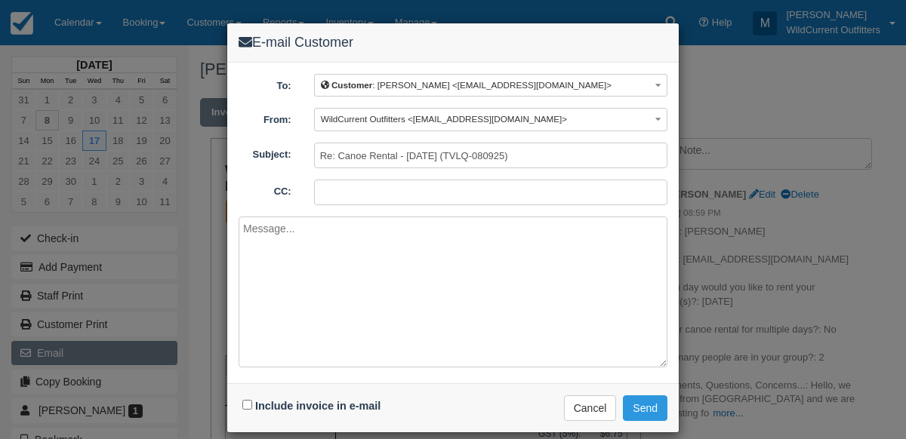
paste textarea "We've sent a booking confirmation for your review. To answer your question, yes…"
type textarea "We've sent a booking confirmation for your review. To answer your question, yes…"
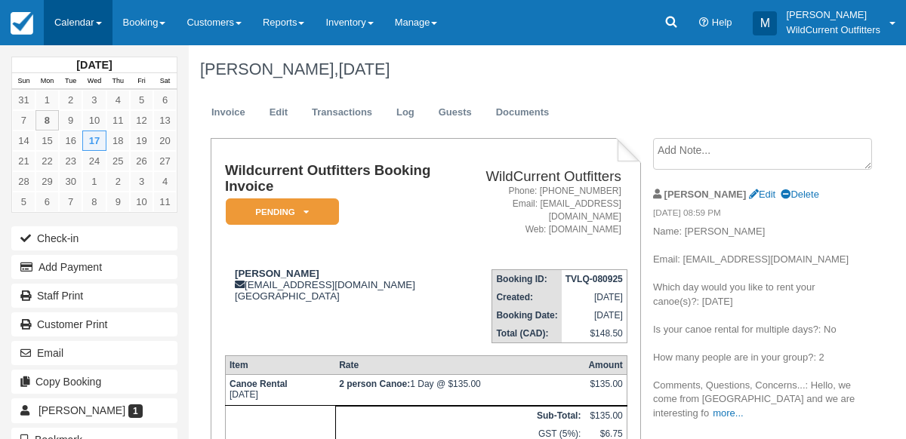
click at [75, 16] on link "Calendar" at bounding box center [78, 22] width 69 height 45
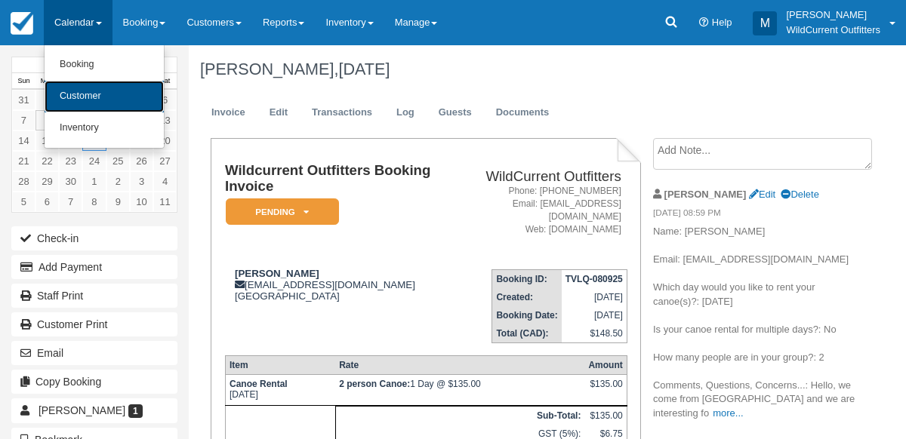
click at [82, 92] on link "Customer" at bounding box center [104, 97] width 119 height 32
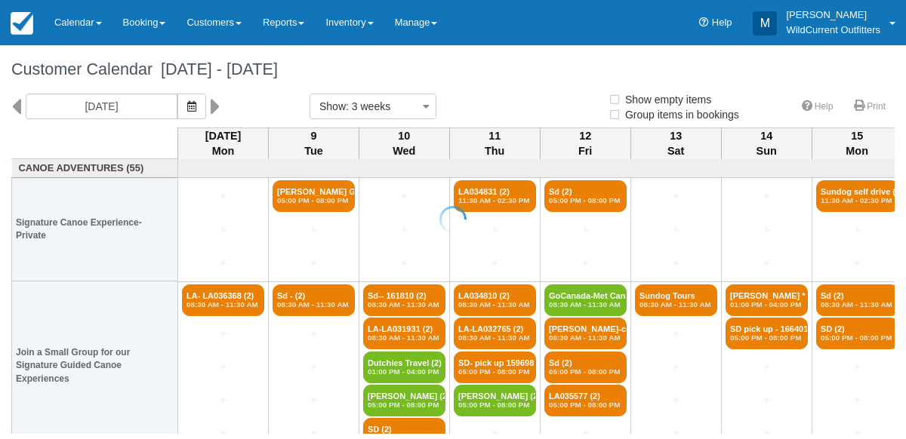
select select
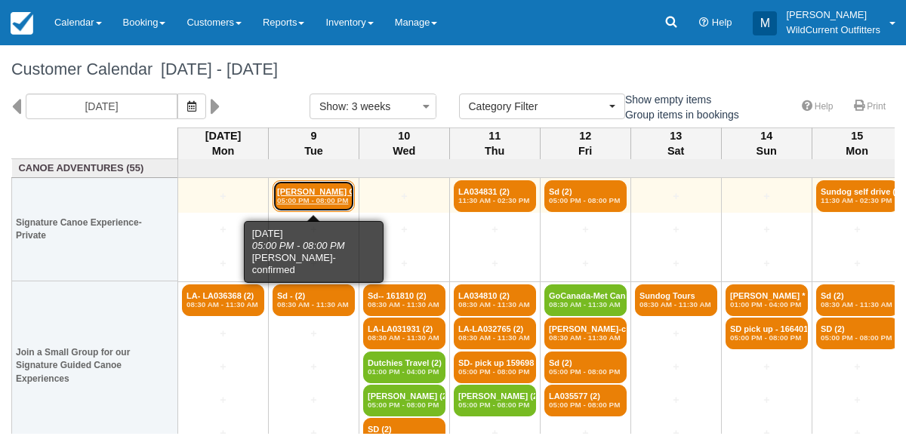
click at [291, 194] on link "[PERSON_NAME] Garden- con (4) 05:00 PM - 08:00 PM" at bounding box center [314, 196] width 82 height 32
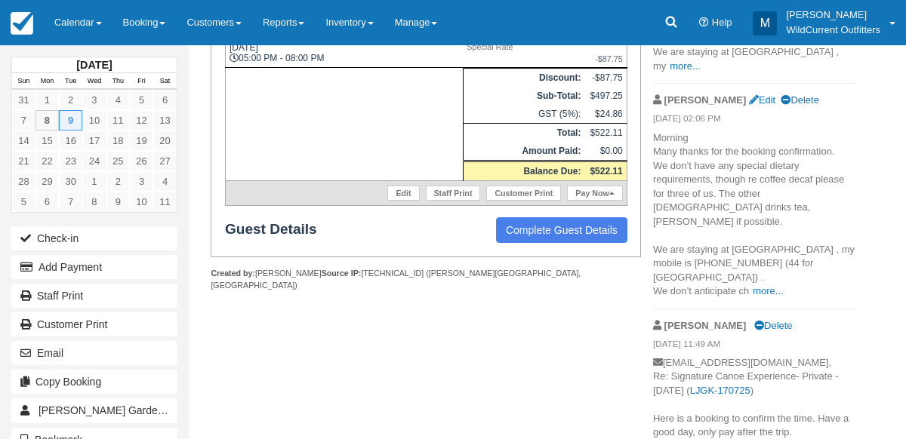
scroll to position [348, 0]
click at [769, 229] on p "Morning Many thanks for the booking confirmation. We don’t have any special die…" at bounding box center [755, 215] width 204 height 168
click at [768, 285] on link "more..." at bounding box center [768, 290] width 30 height 11
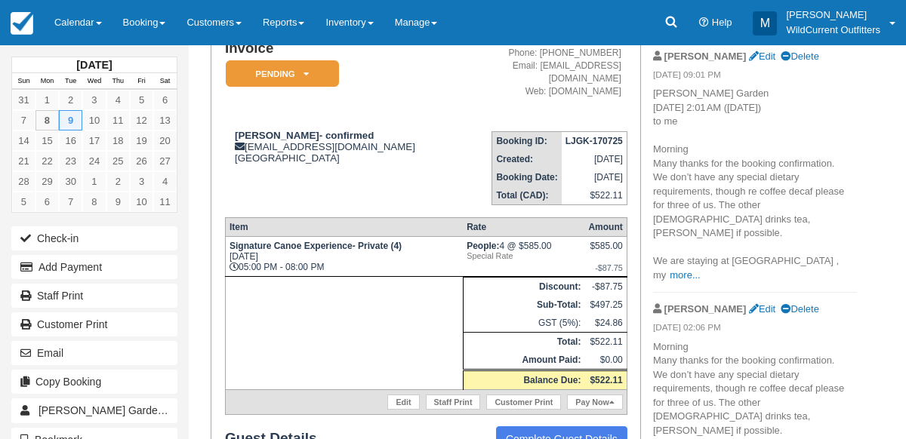
scroll to position [138, 0]
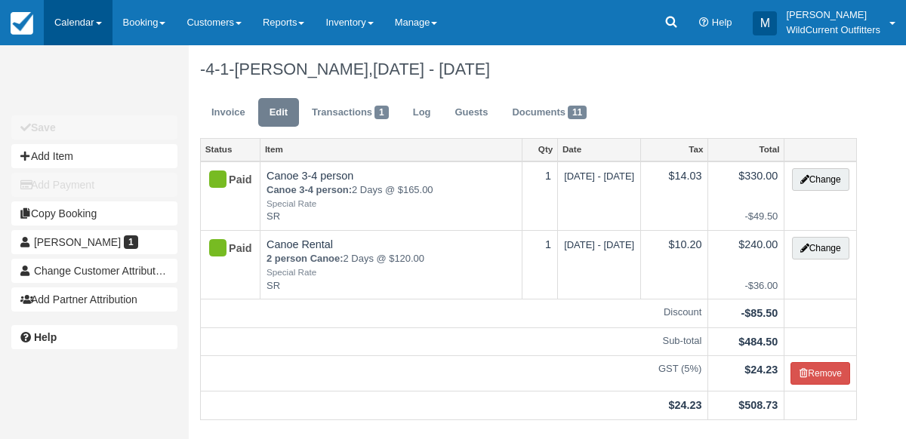
click at [86, 14] on link "Calendar" at bounding box center [78, 22] width 69 height 45
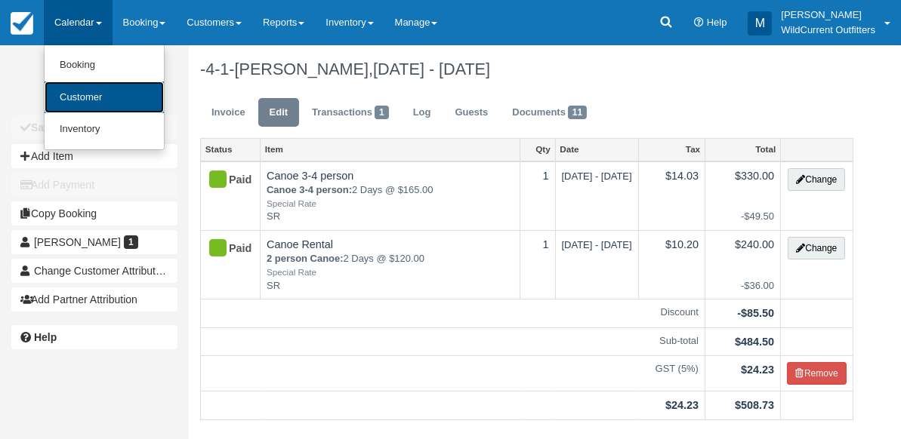
click at [69, 87] on link "Customer" at bounding box center [104, 98] width 119 height 32
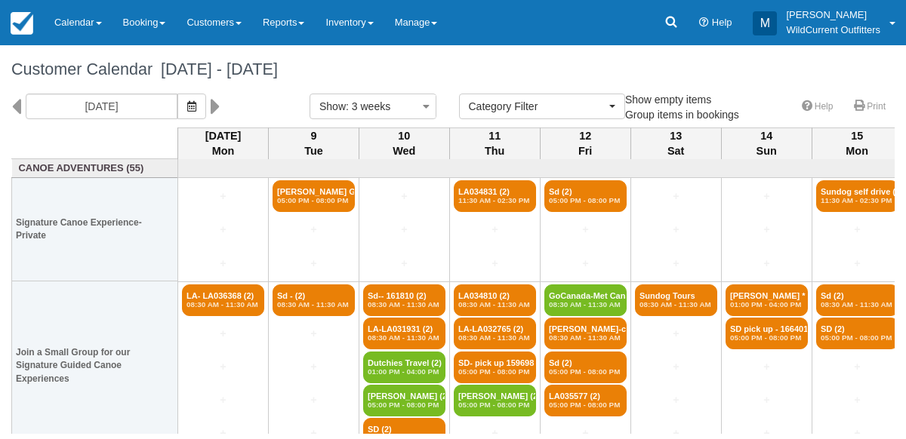
select select
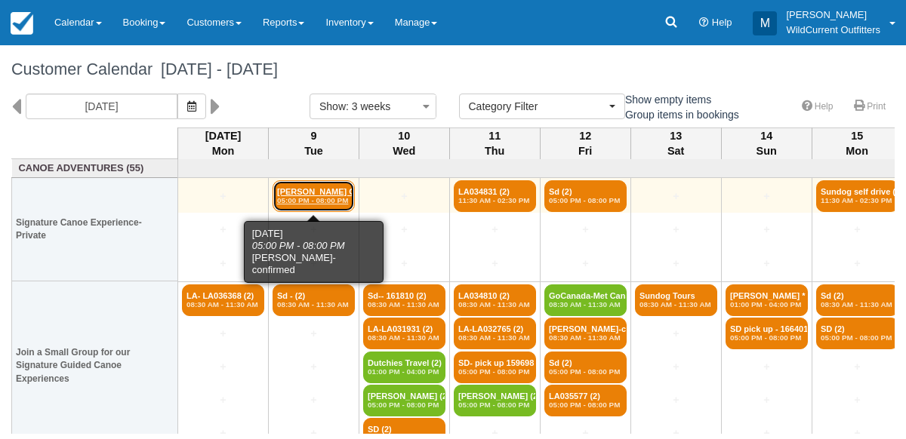
click at [316, 193] on link "Margaret Garden- con (4) 05:00 PM - 08:00 PM" at bounding box center [314, 196] width 82 height 32
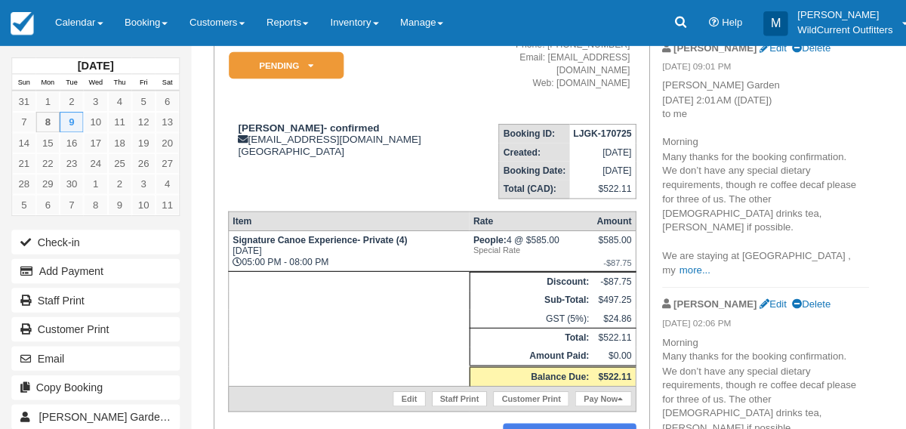
scroll to position [151, 0]
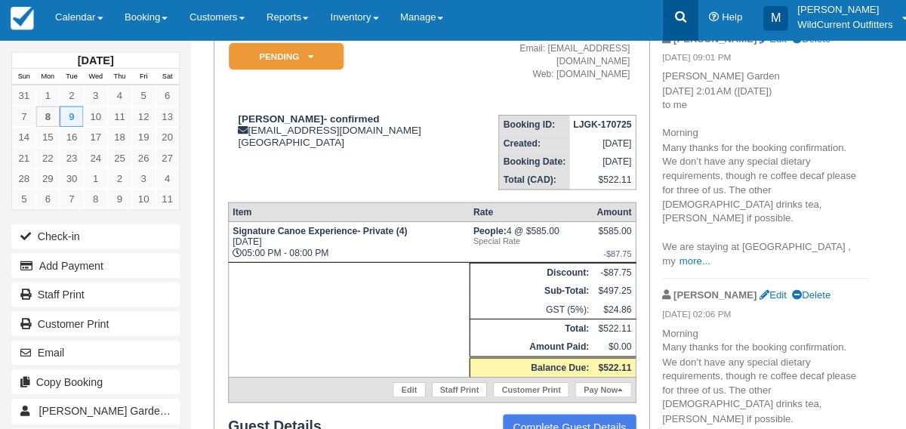
click at [670, 17] on icon at bounding box center [671, 22] width 11 height 11
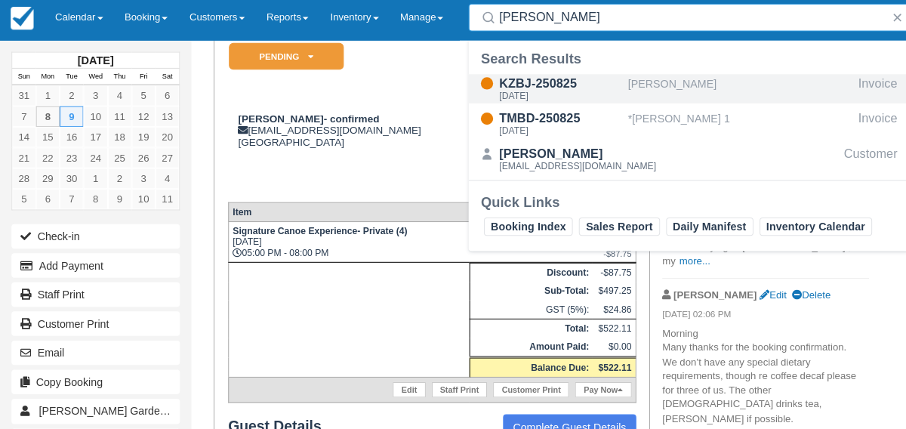
type input "[PERSON_NAME]"
click at [543, 92] on div "KZBJ-250825" at bounding box center [552, 88] width 121 height 18
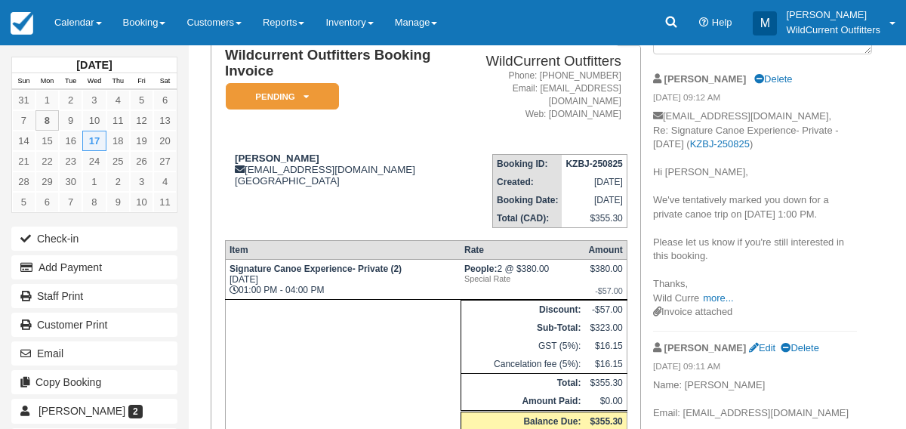
scroll to position [112, 0]
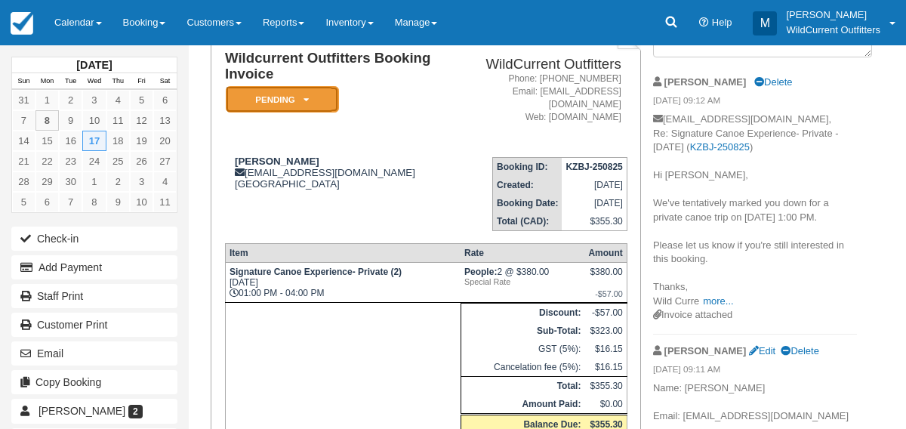
click at [310, 97] on em "Pending" at bounding box center [282, 99] width 113 height 26
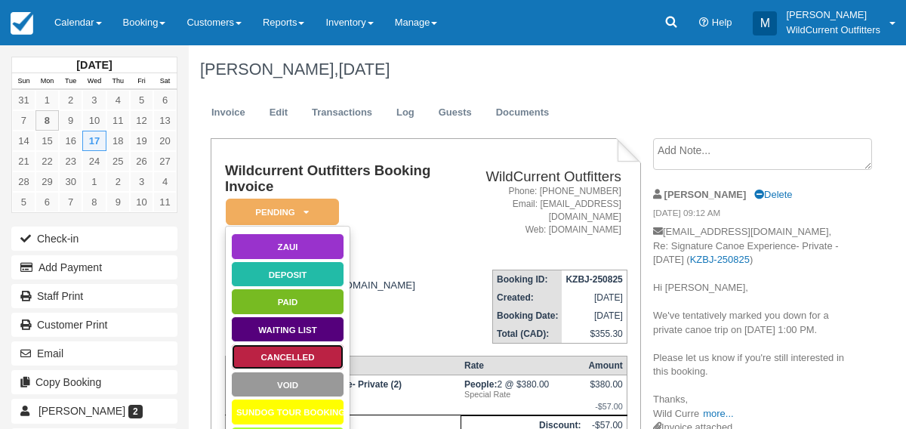
click at [286, 353] on link "Cancelled" at bounding box center [287, 356] width 113 height 26
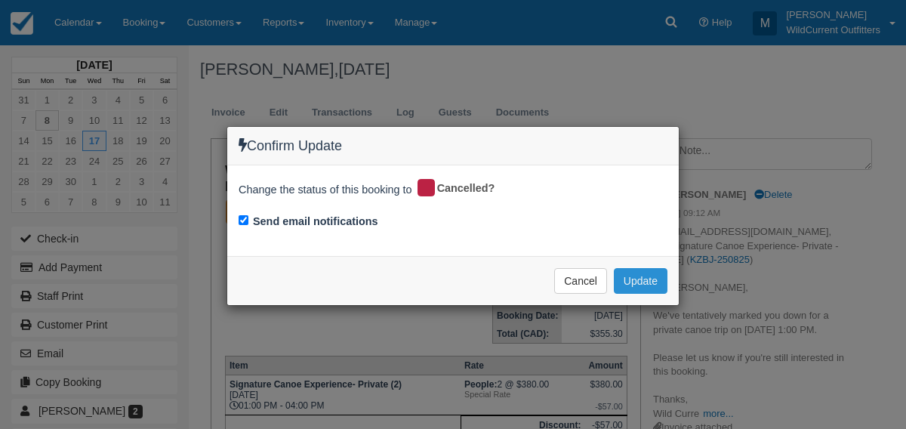
click at [656, 276] on button "Update" at bounding box center [641, 281] width 54 height 26
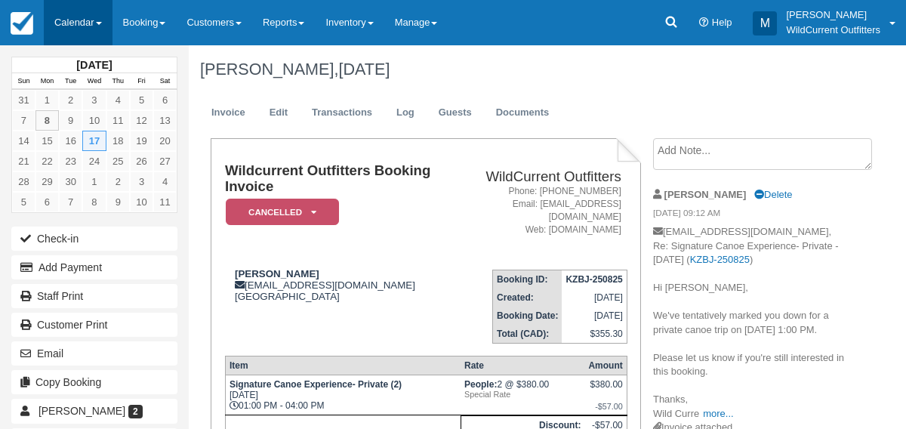
click at [76, 19] on link "Calendar" at bounding box center [78, 22] width 69 height 45
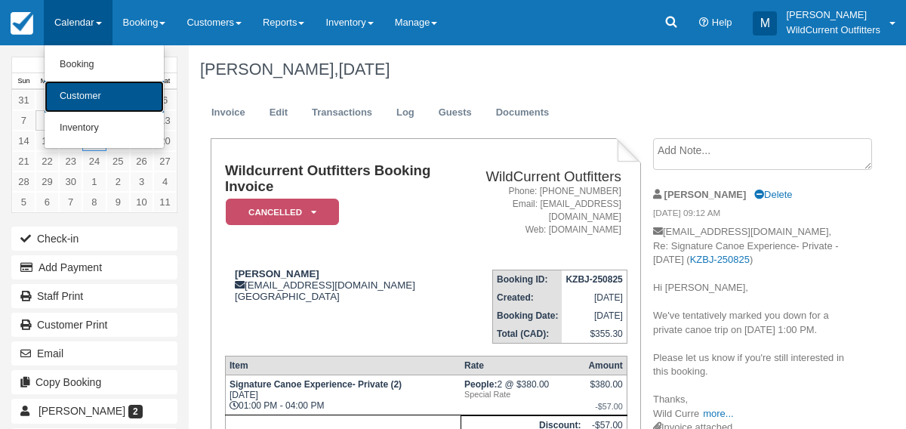
click at [82, 93] on link "Customer" at bounding box center [104, 97] width 119 height 32
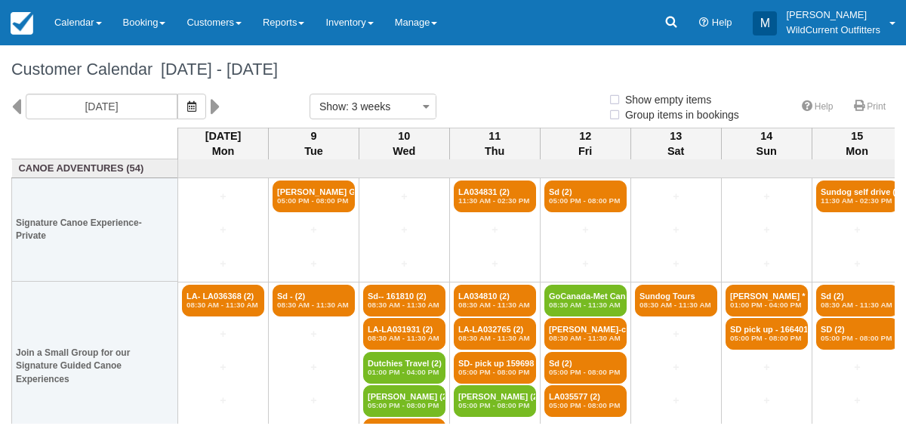
select select
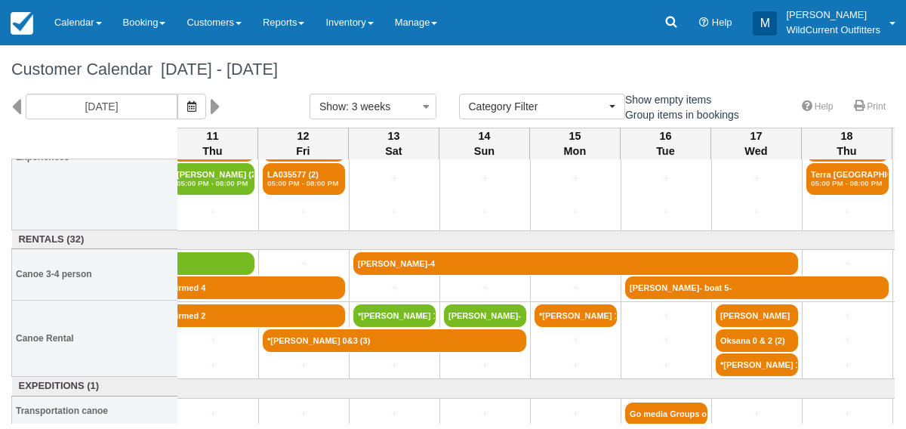
scroll to position [223, 282]
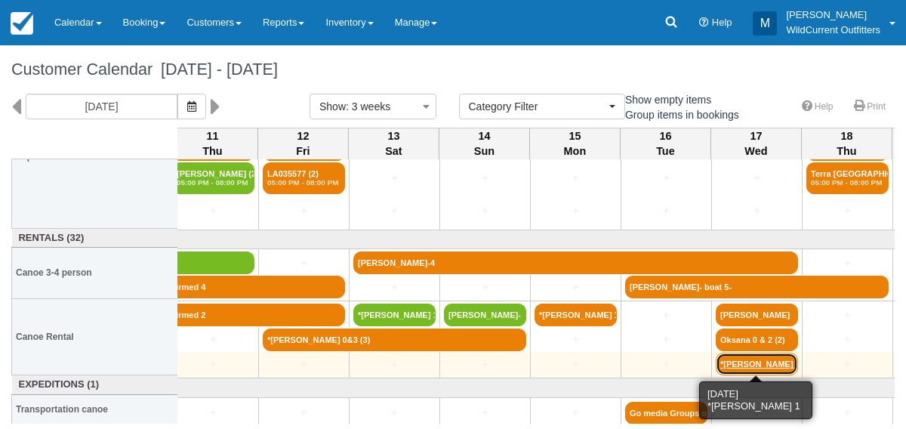
click at [742, 364] on link "*CHRISTIAN Boulay 1" at bounding box center [757, 364] width 82 height 23
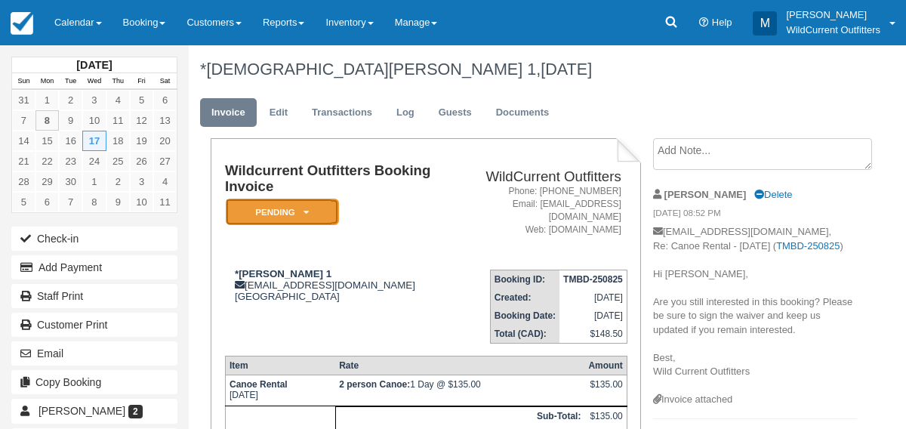
click at [302, 213] on em "Pending" at bounding box center [282, 212] width 113 height 26
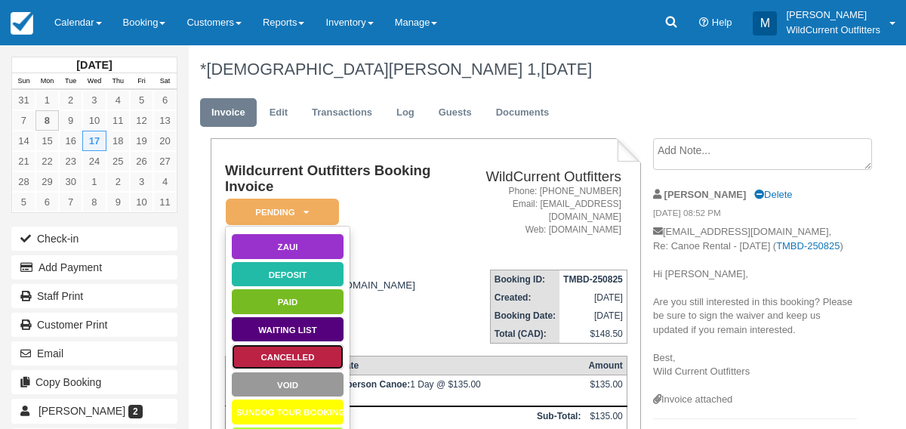
click at [279, 362] on link "Cancelled" at bounding box center [287, 356] width 113 height 26
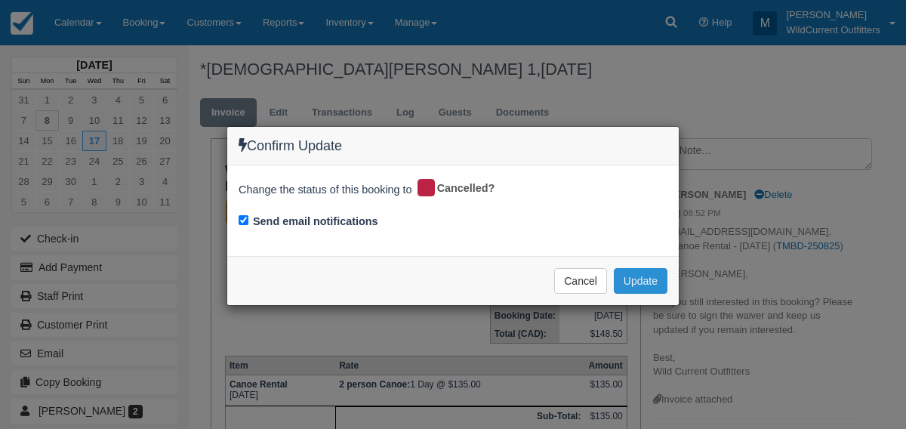
click at [624, 275] on button "Update" at bounding box center [641, 281] width 54 height 26
